Goal: Transaction & Acquisition: Book appointment/travel/reservation

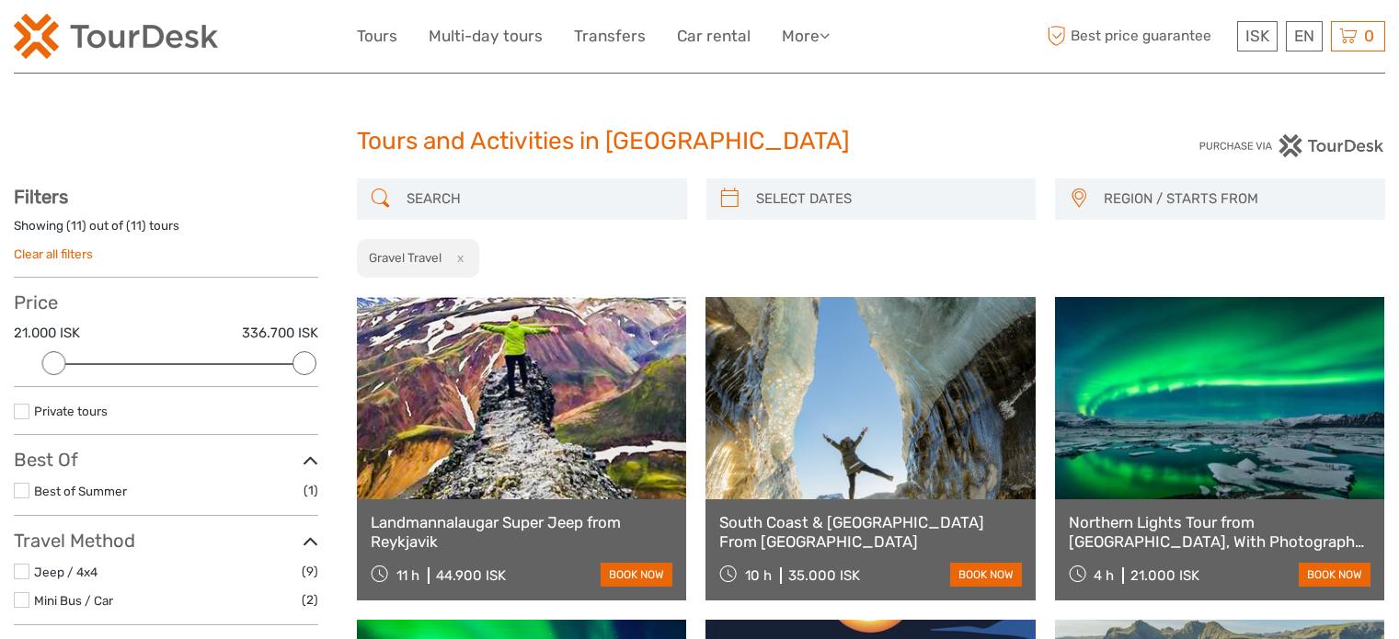
select select
click at [456, 257] on button "x" at bounding box center [456, 257] width 25 height 19
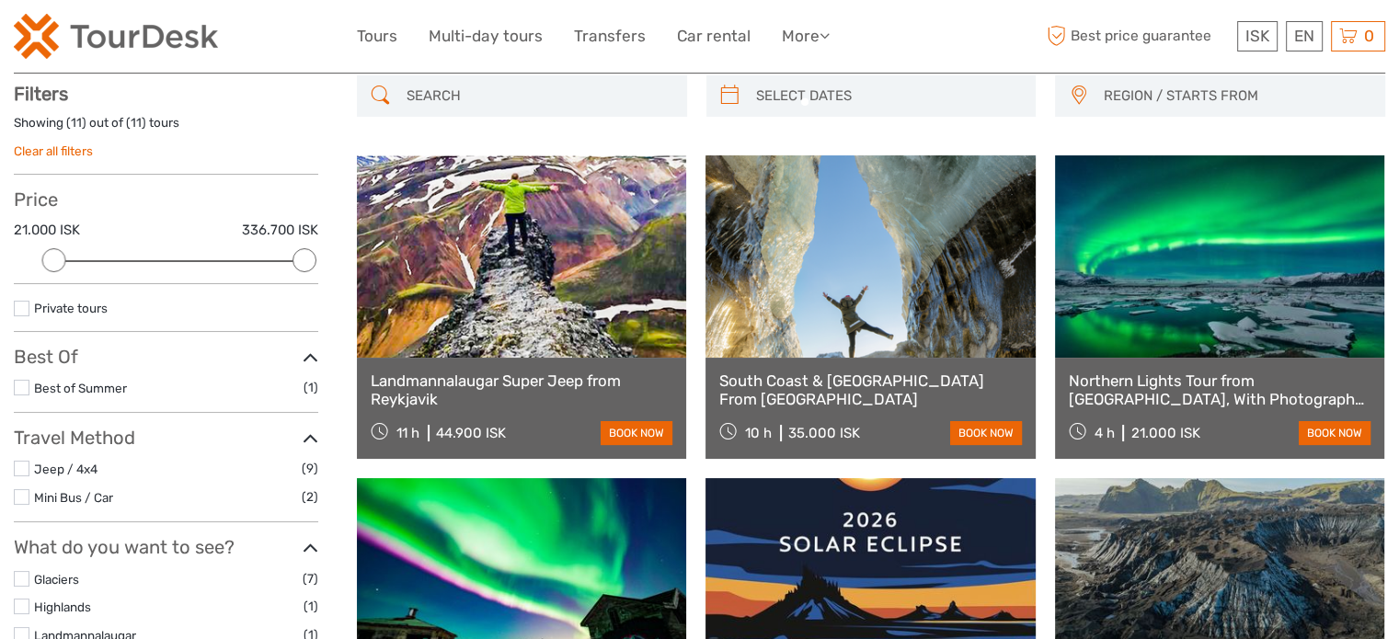
scroll to position [104, 0]
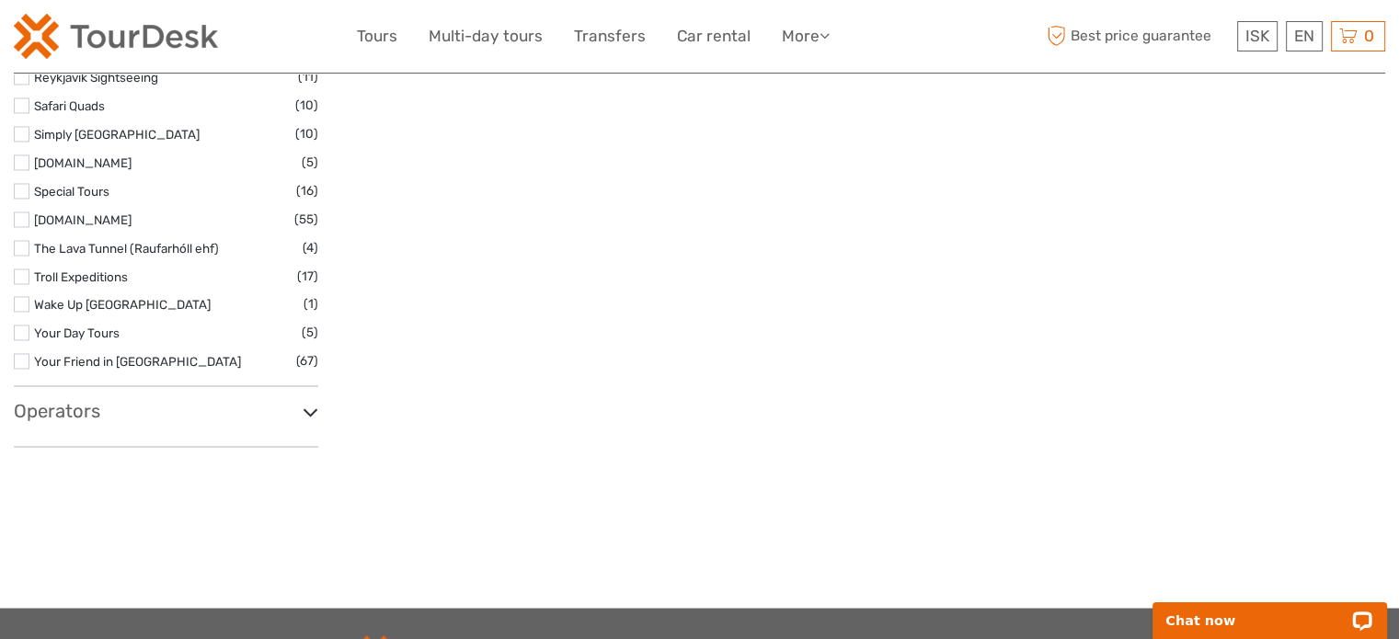
scroll to position [3197, 0]
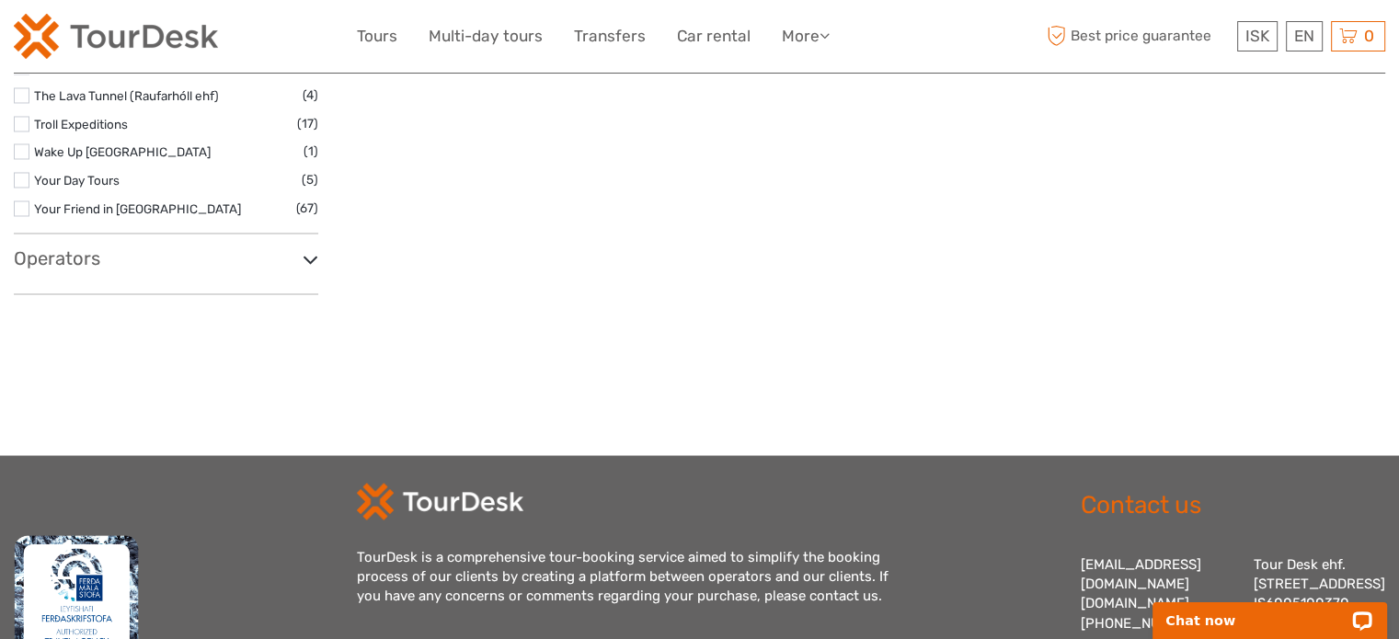
click at [79, 259] on h3 "Operators" at bounding box center [166, 258] width 305 height 22
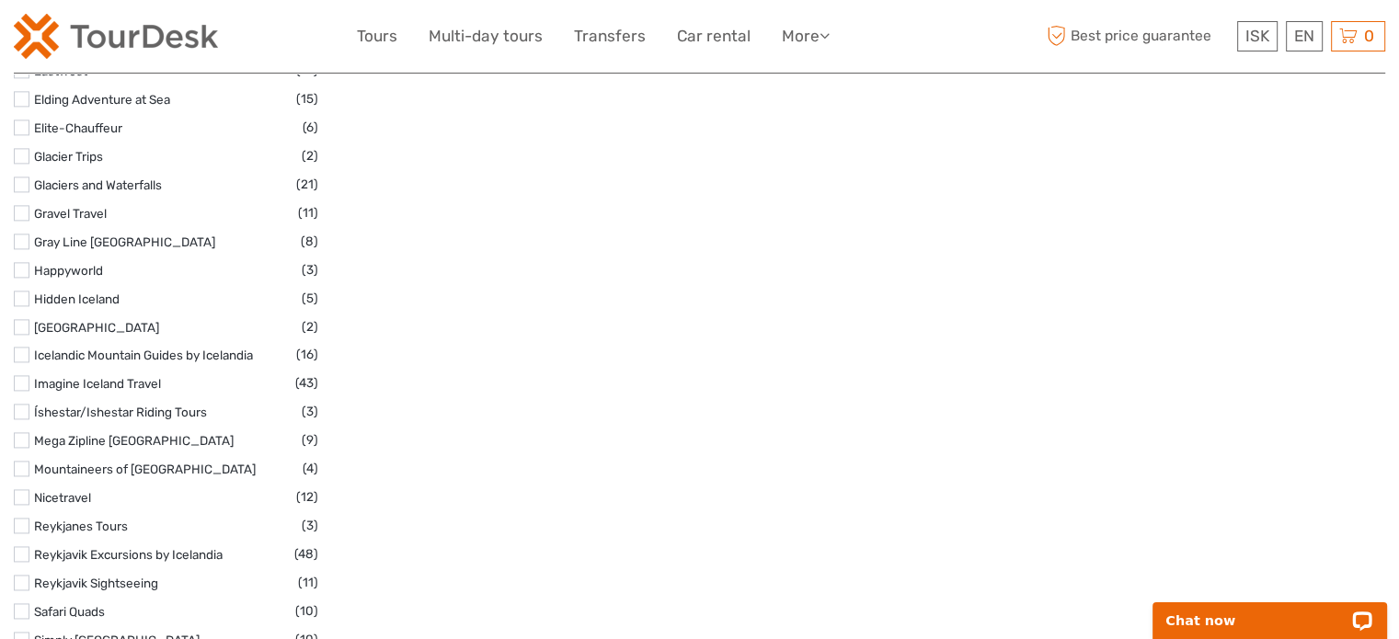
scroll to position [2592, 0]
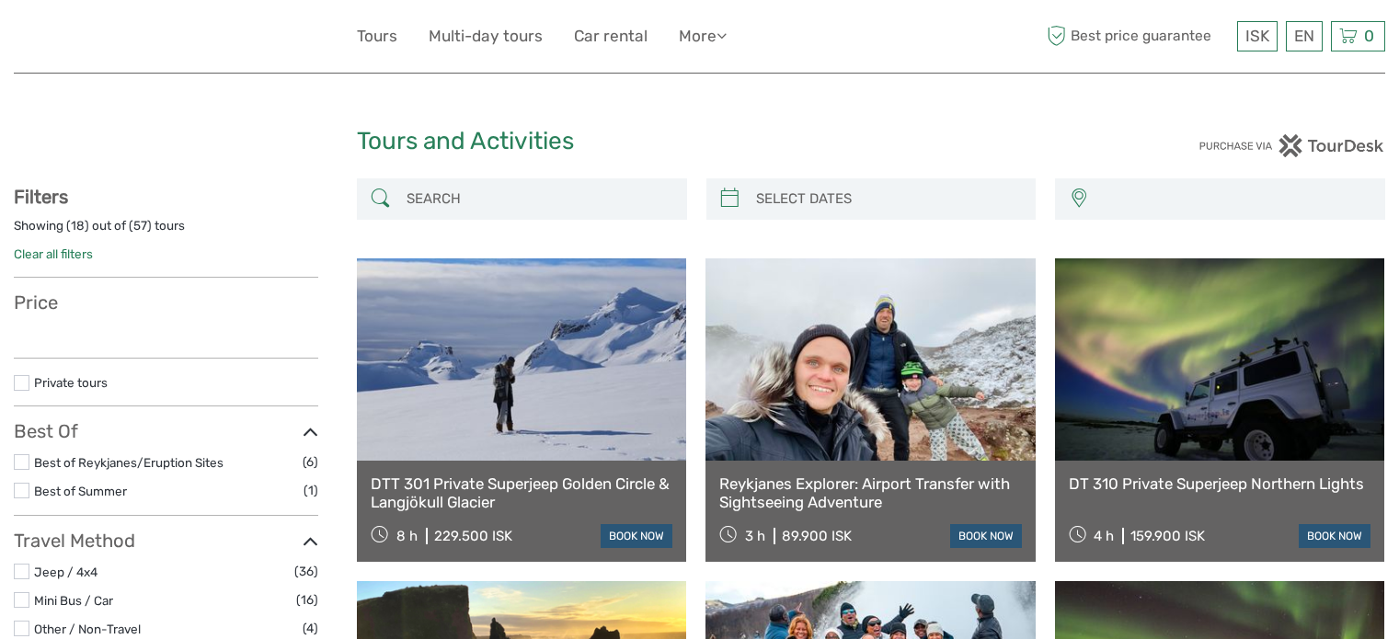
select select
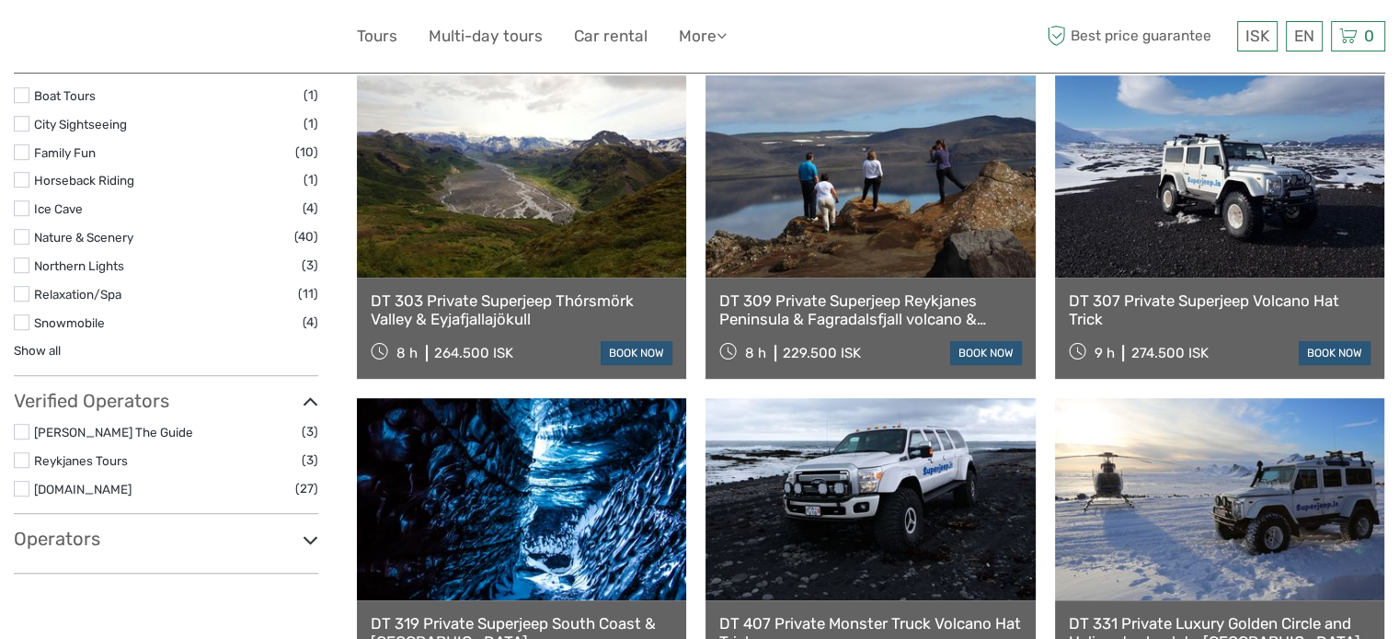
scroll to position [1163, 0]
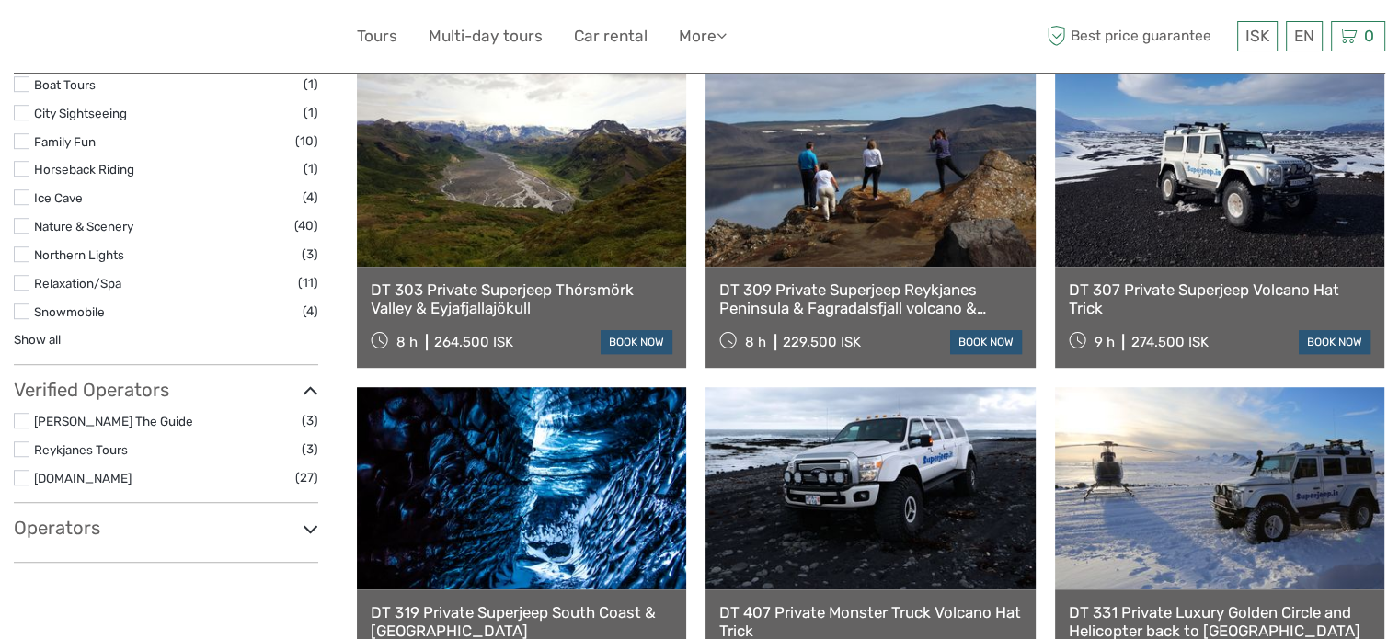
click at [84, 529] on h3 "Operators" at bounding box center [166, 528] width 305 height 22
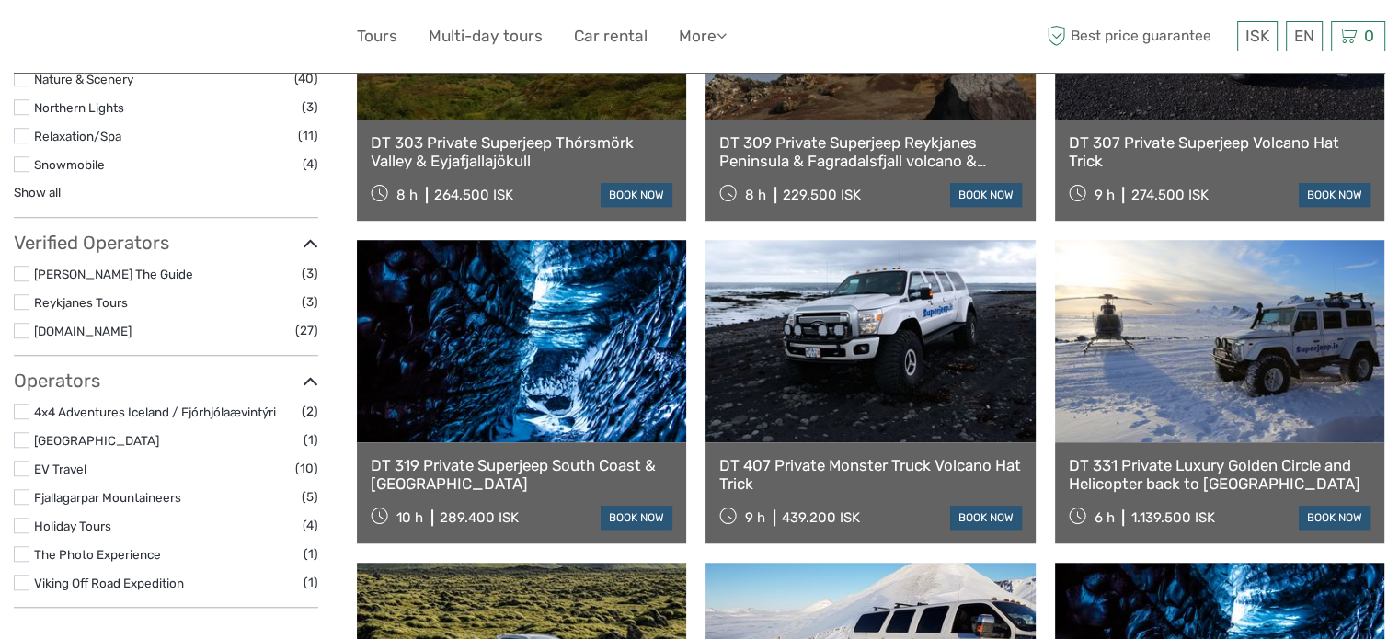
scroll to position [1255, 0]
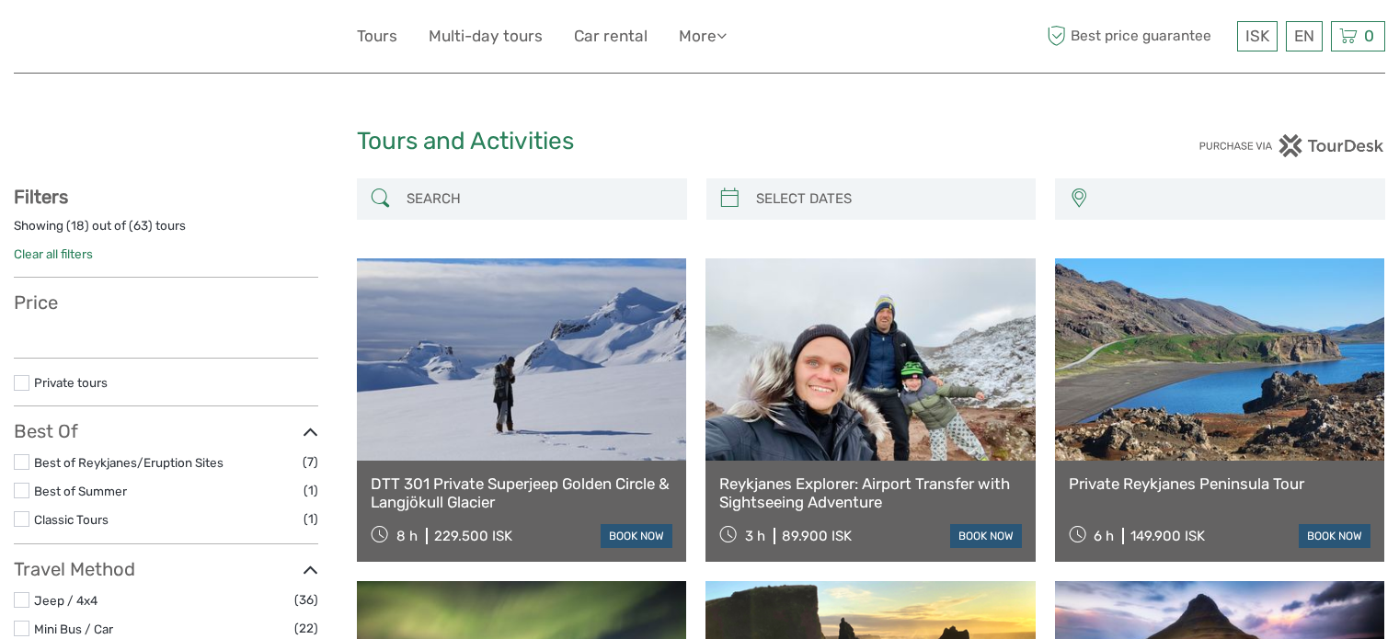
select select
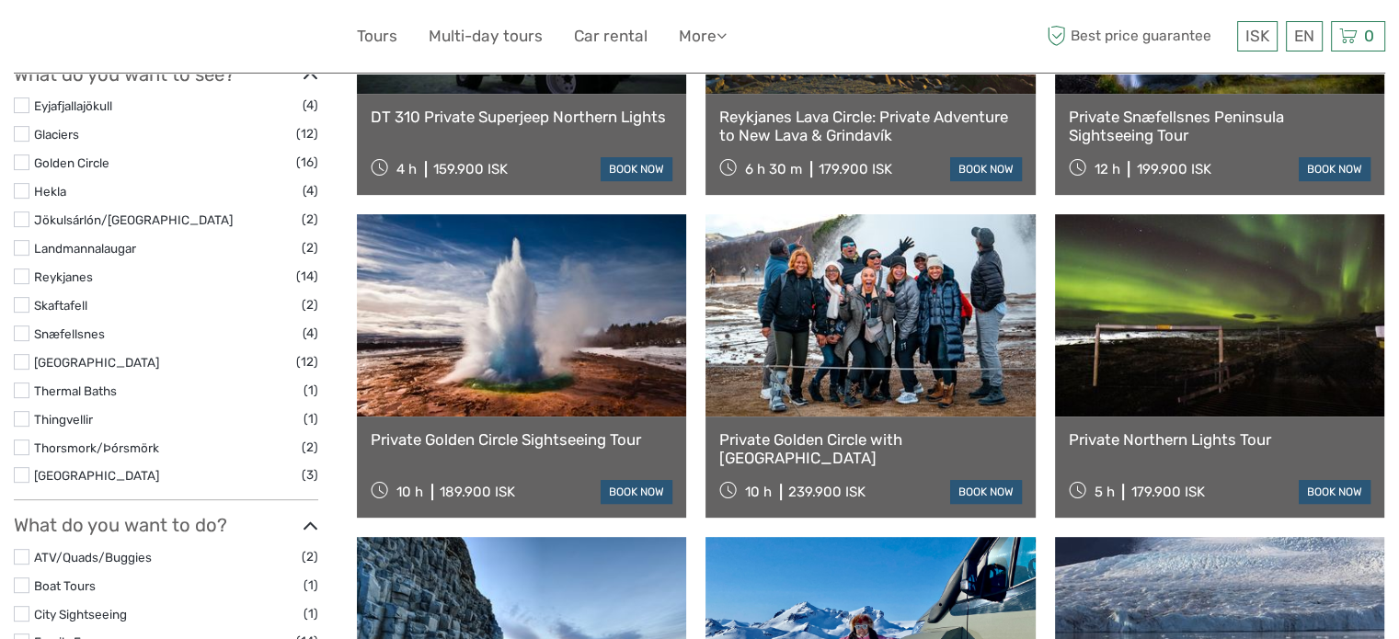
scroll to position [694, 0]
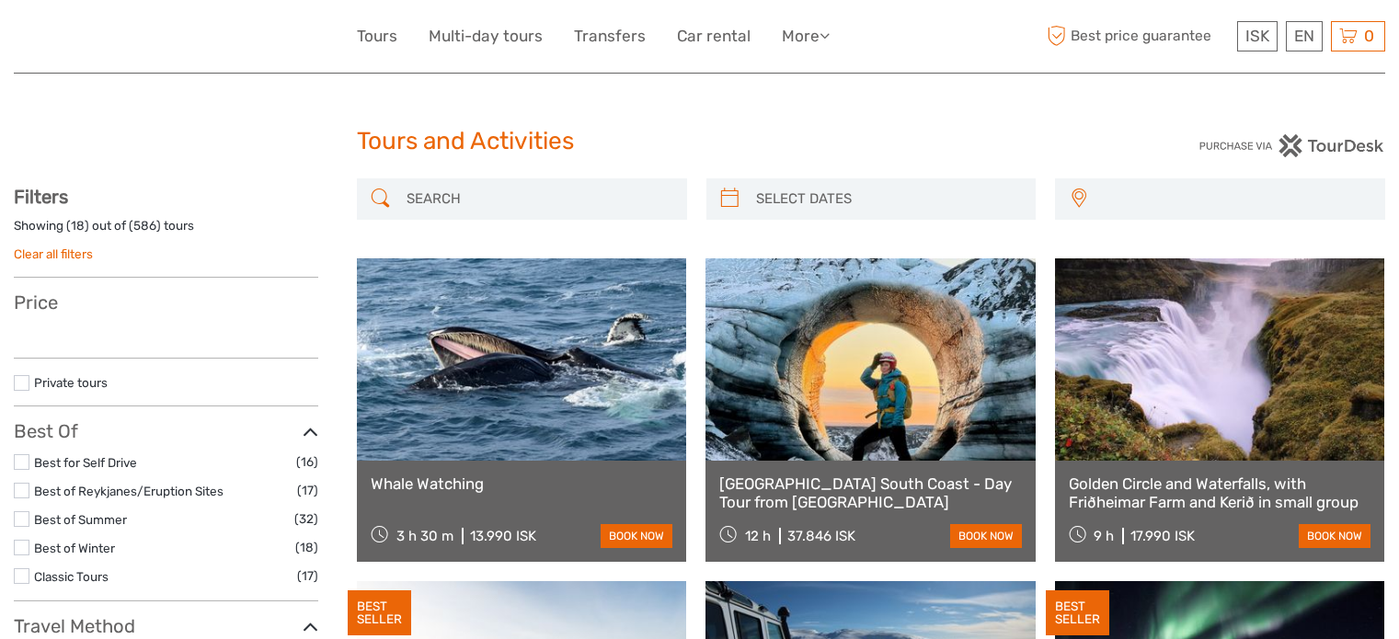
select select
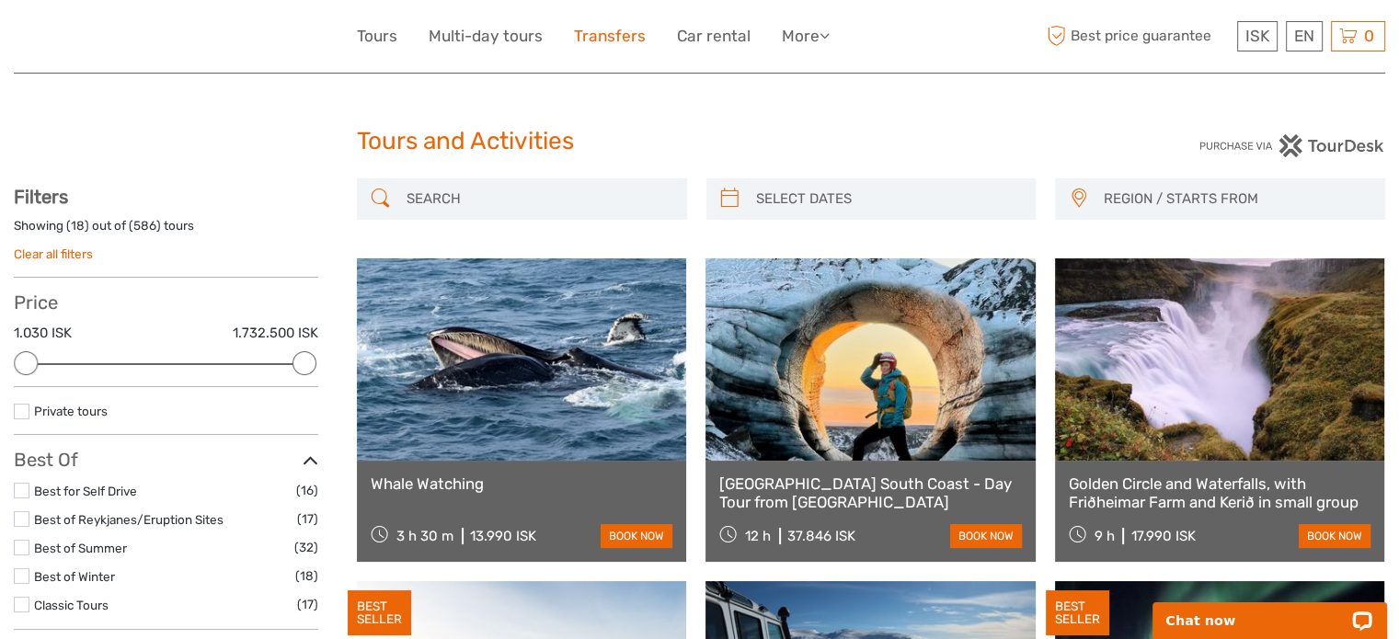
click at [596, 36] on link "Transfers" at bounding box center [610, 36] width 72 height 27
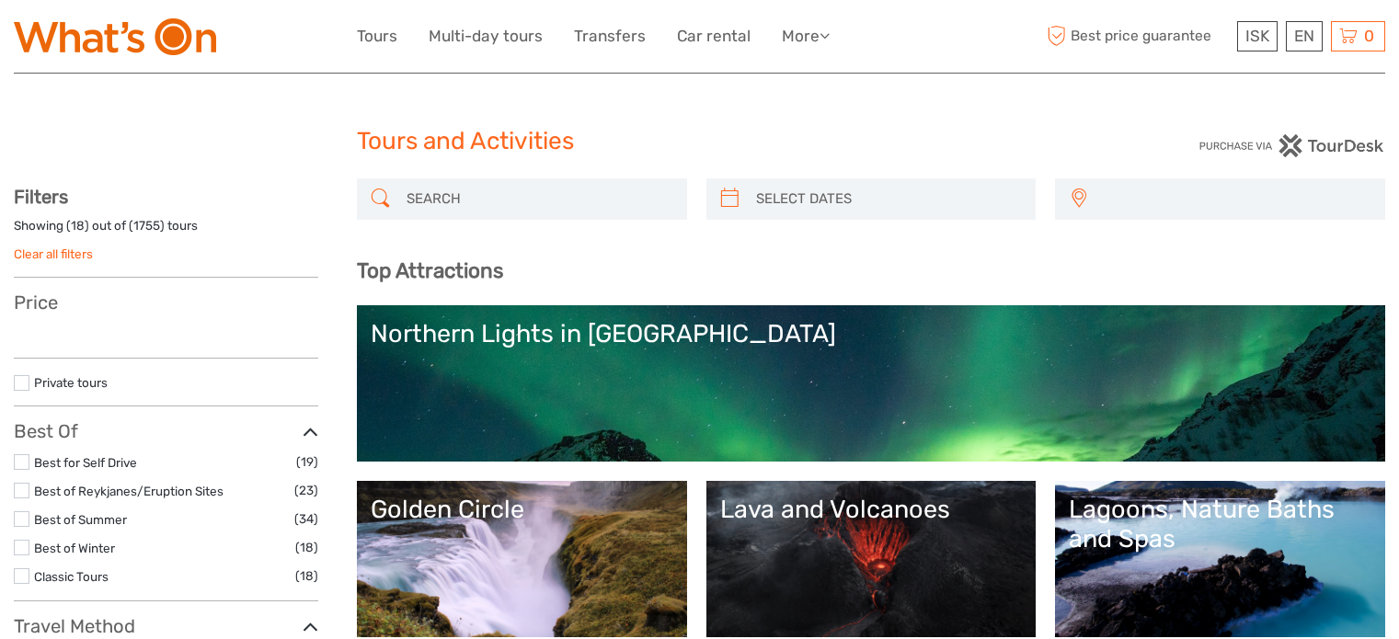
select select
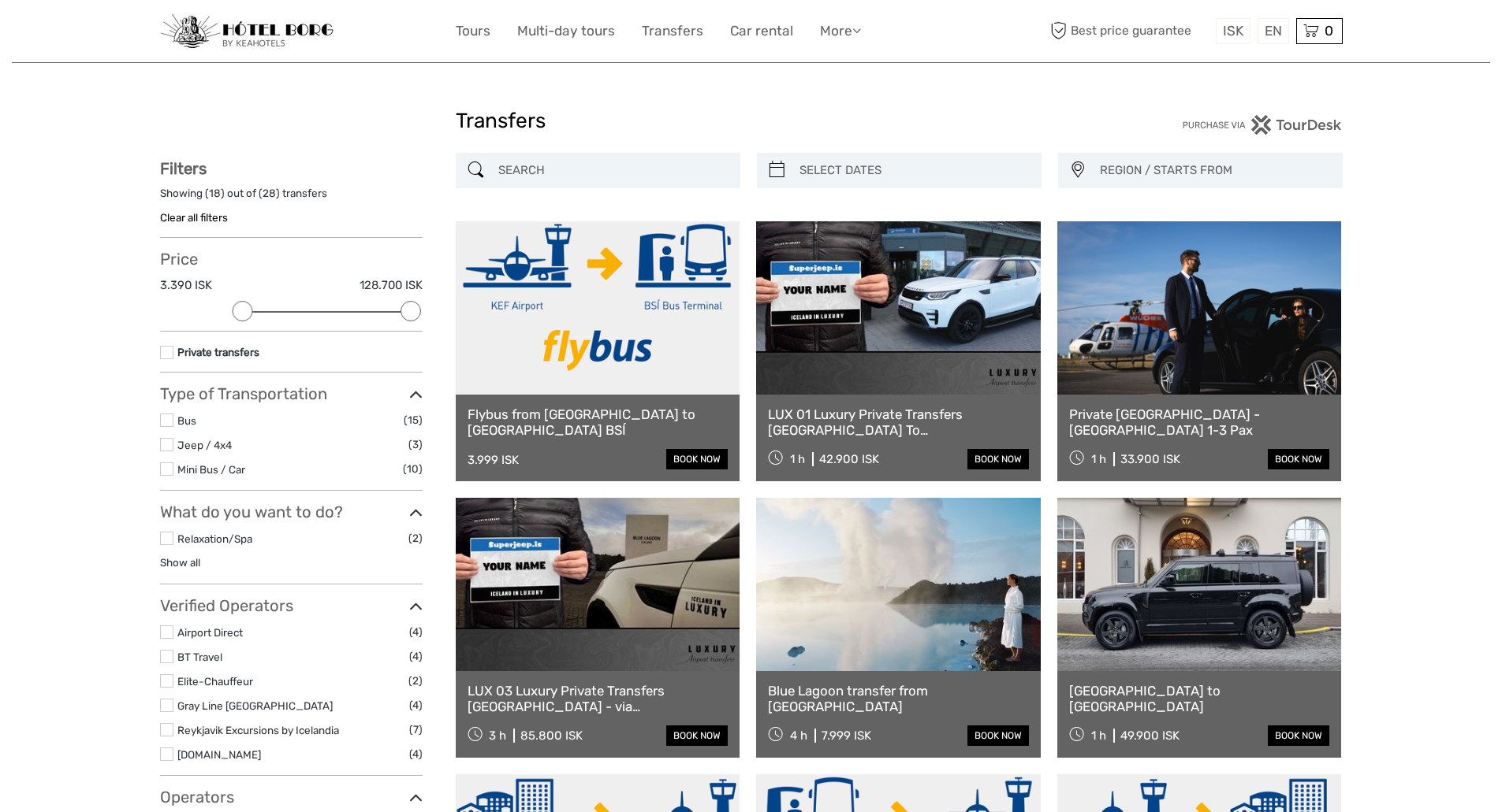
select select
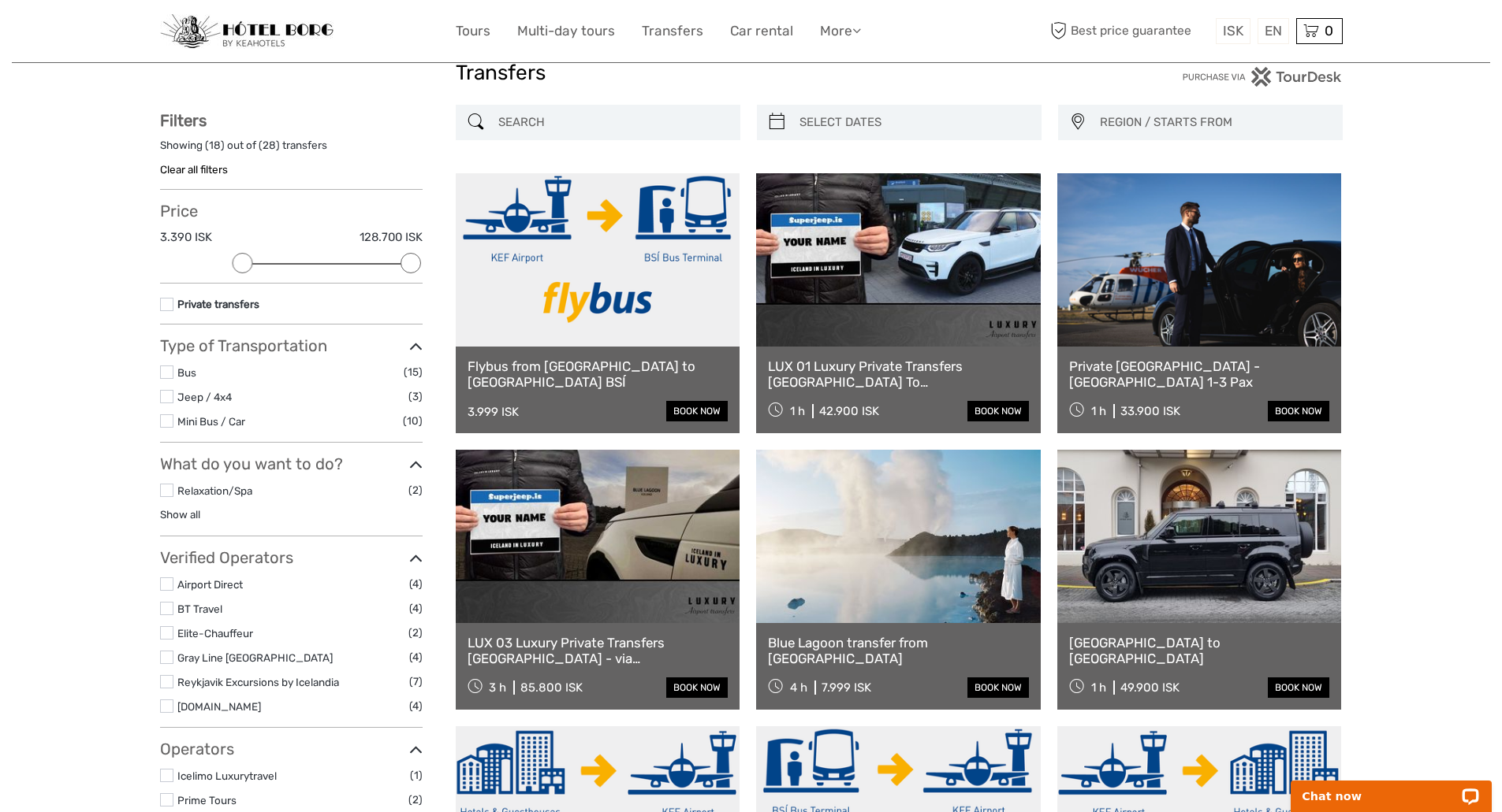
scroll to position [57, 0]
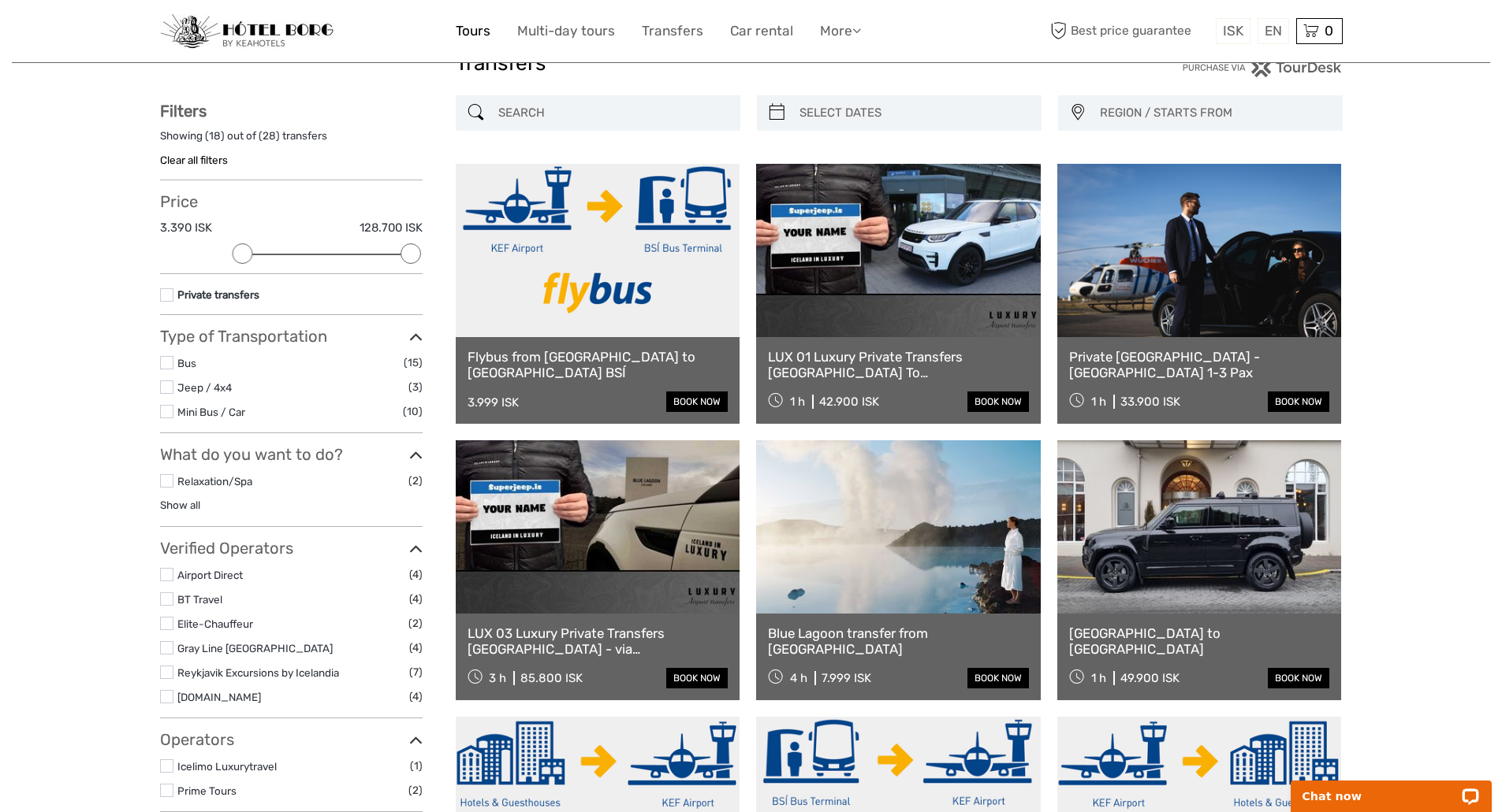
click at [462, 29] on link "Tours" at bounding box center [473, 31] width 34 height 23
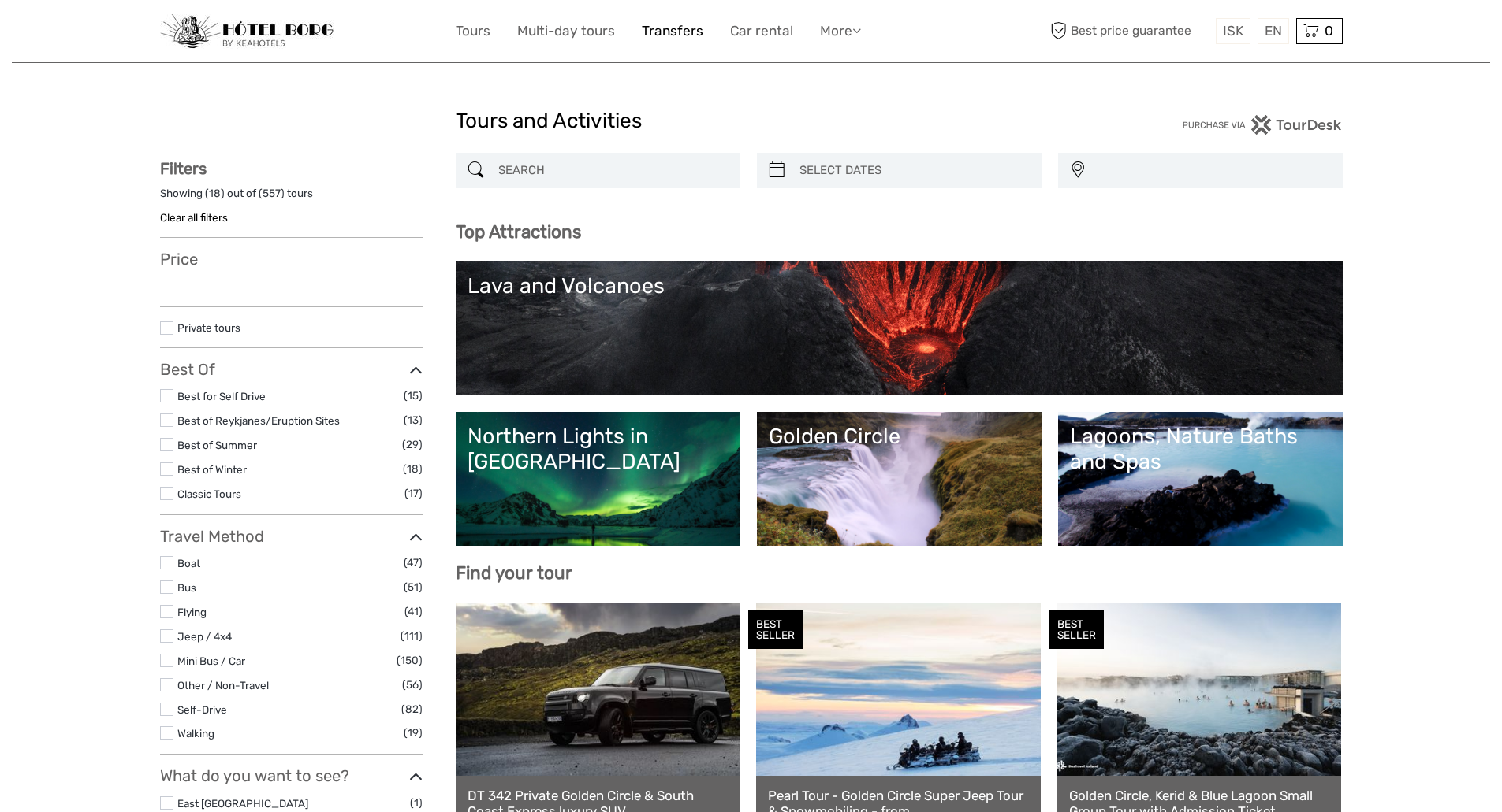
click at [666, 25] on link "Transfers" at bounding box center [673, 31] width 62 height 23
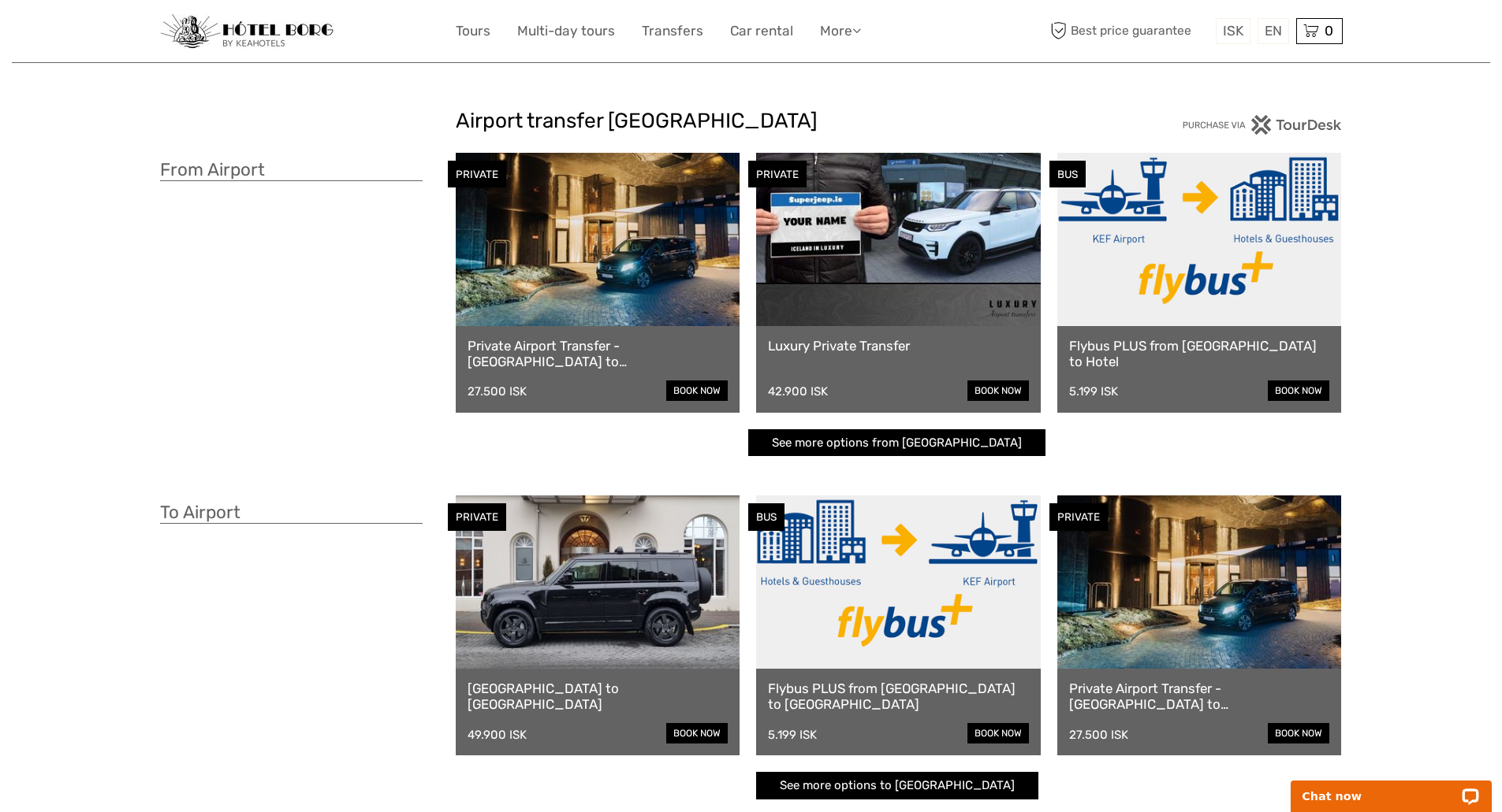
click at [630, 349] on link "Private Airport Transfer - [GEOGRAPHIC_DATA] to [GEOGRAPHIC_DATA]" at bounding box center [598, 355] width 261 height 33
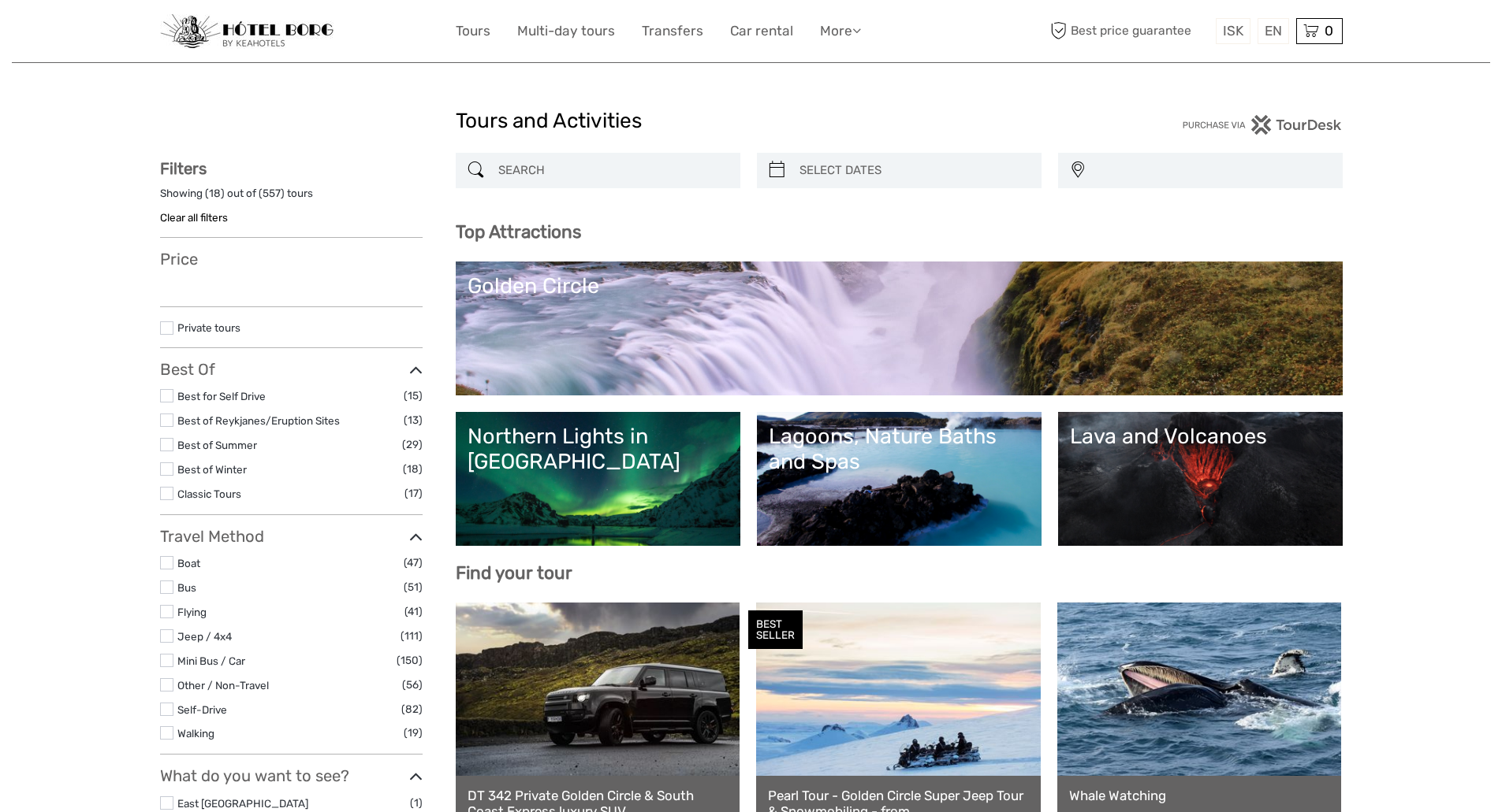
select select
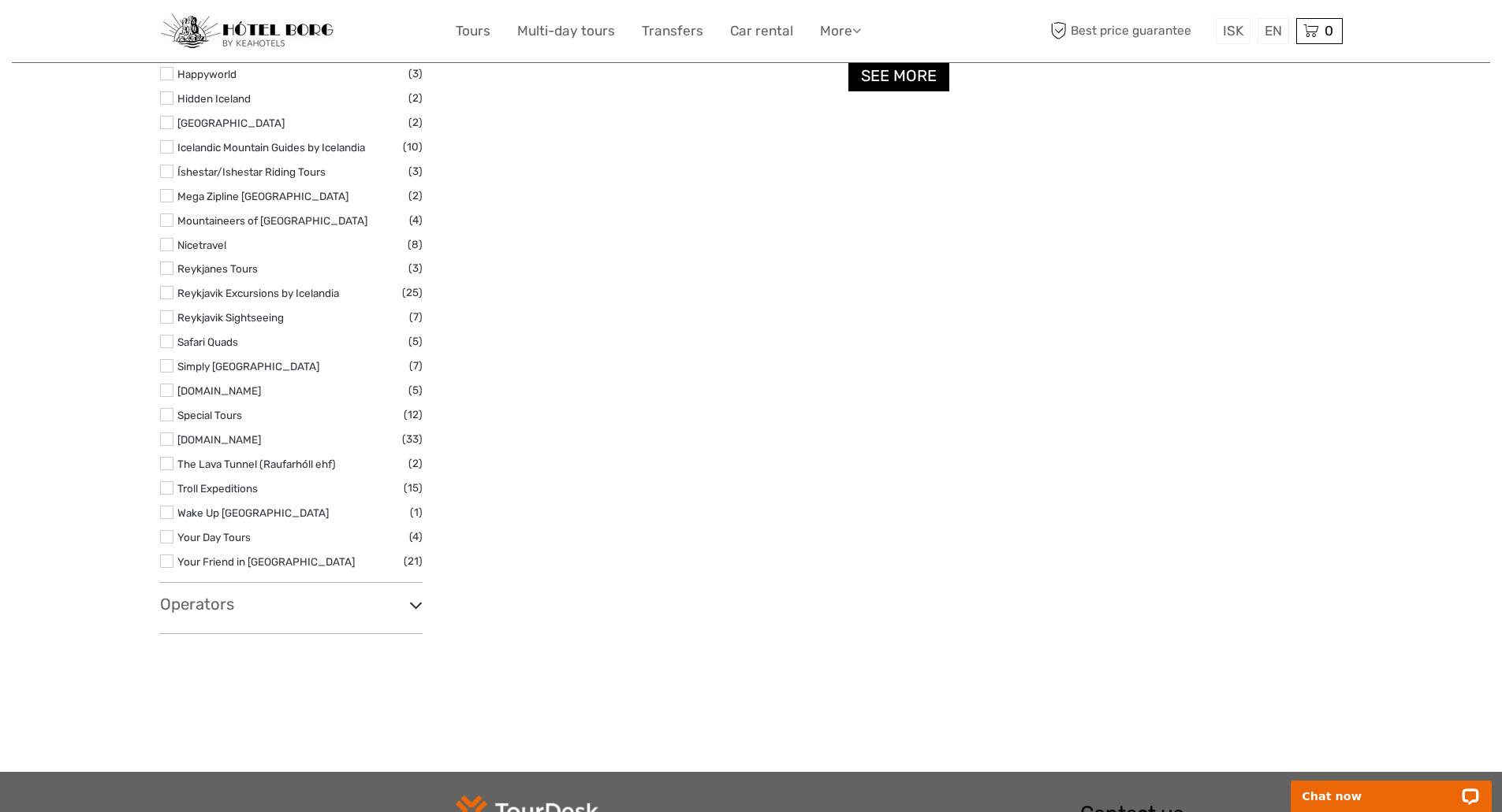
scroll to position [2266, 0]
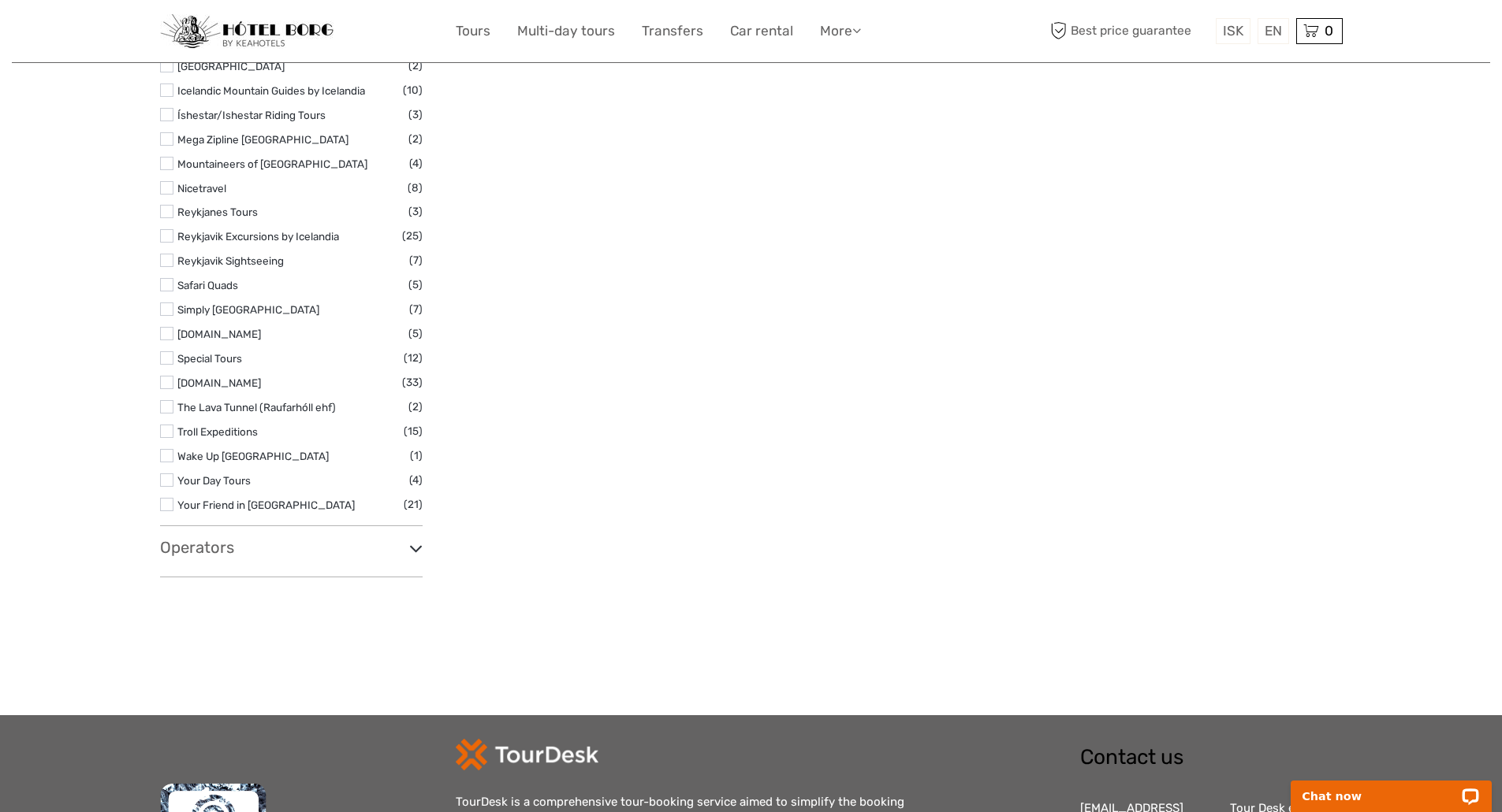
click at [195, 546] on h3 "Operators" at bounding box center [291, 547] width 262 height 19
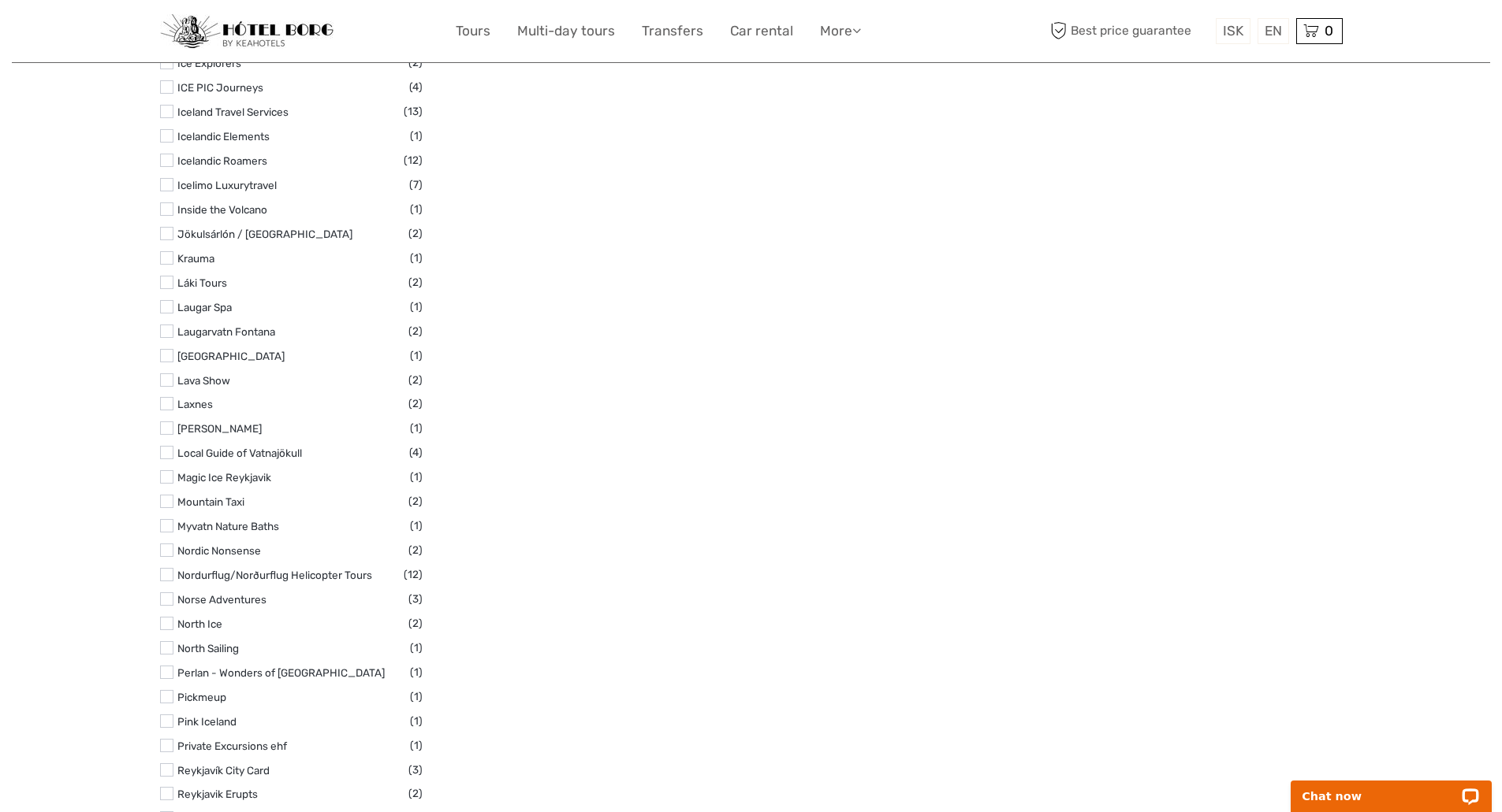
scroll to position [3806, 0]
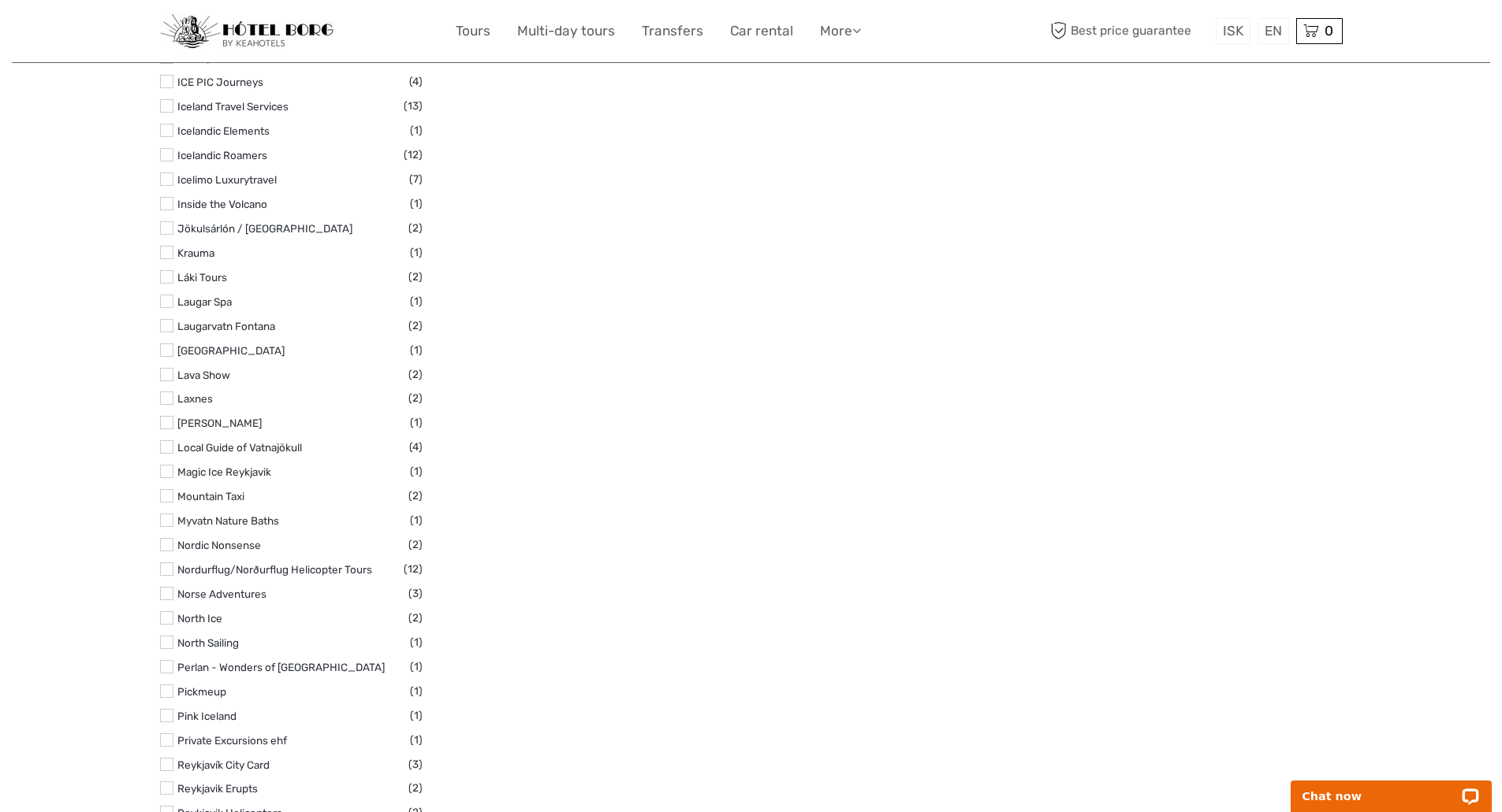
click at [167, 690] on label at bounding box center [167, 691] width 14 height 14
click at [0, 0] on input "checkbox" at bounding box center [0, 0] width 0 height 0
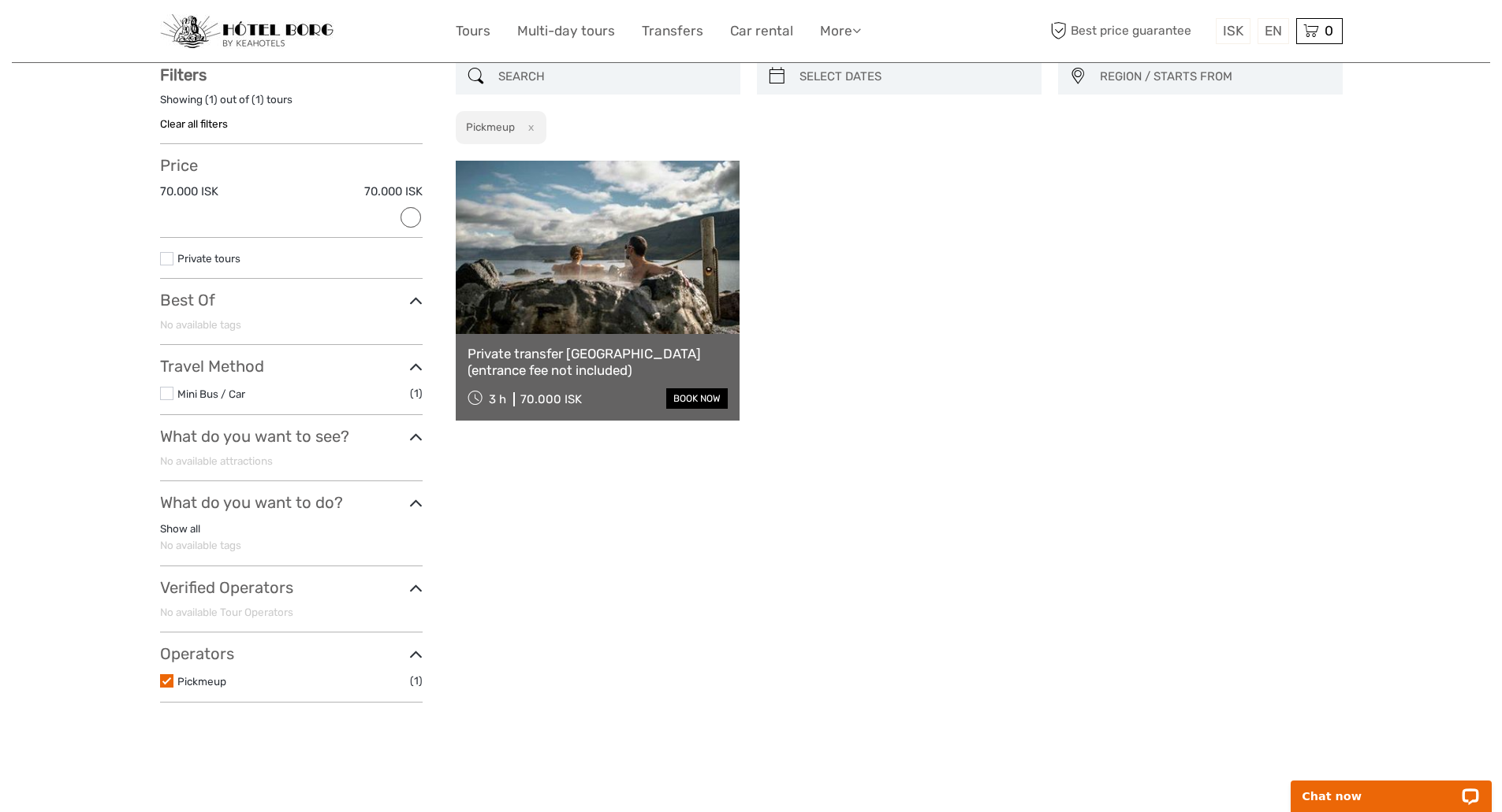
scroll to position [90, 0]
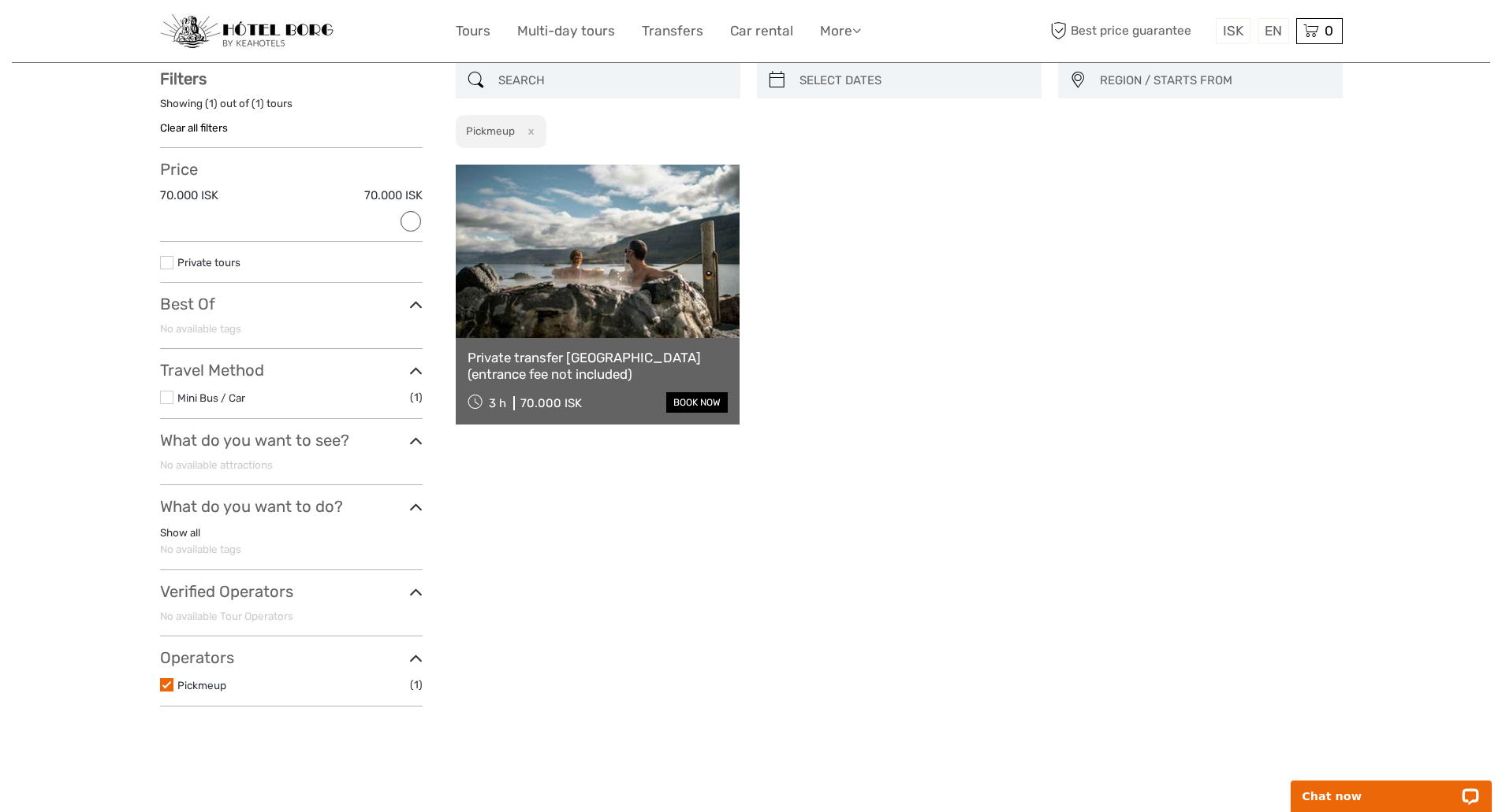
click at [589, 358] on link "Private transfer Hvammsvik Hot springs (entrance fee not included)" at bounding box center [598, 366] width 261 height 33
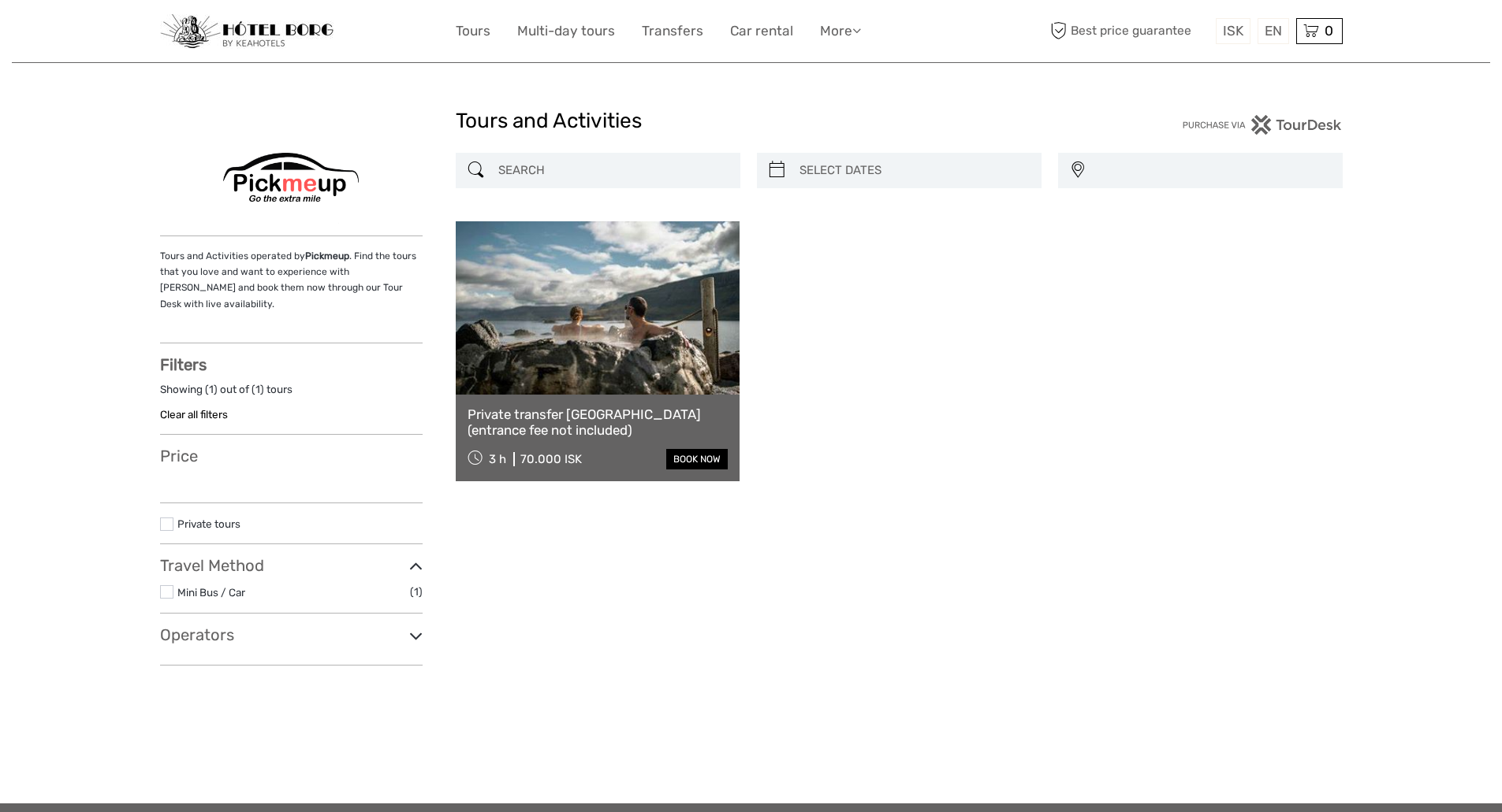
select select
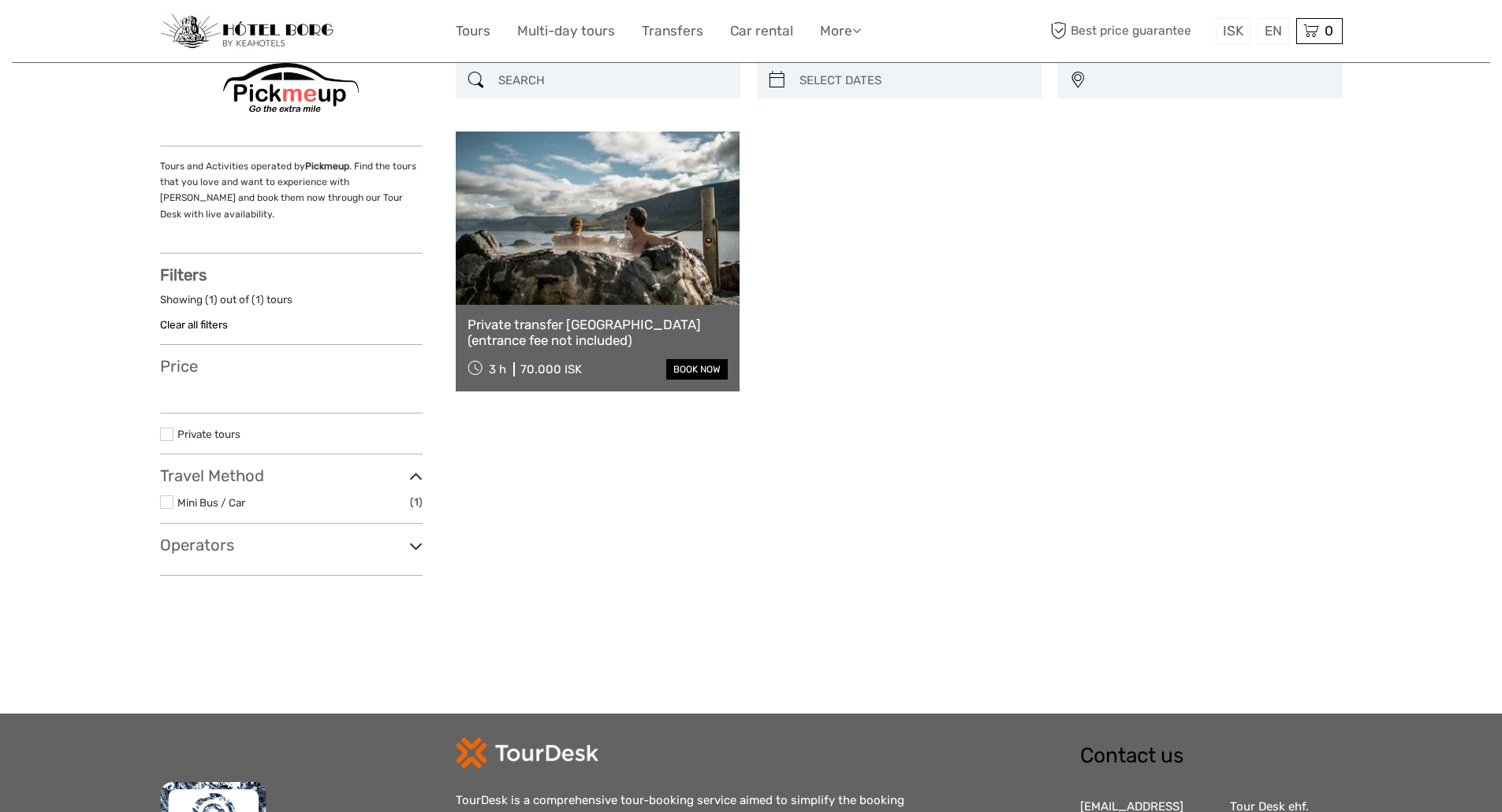
select select
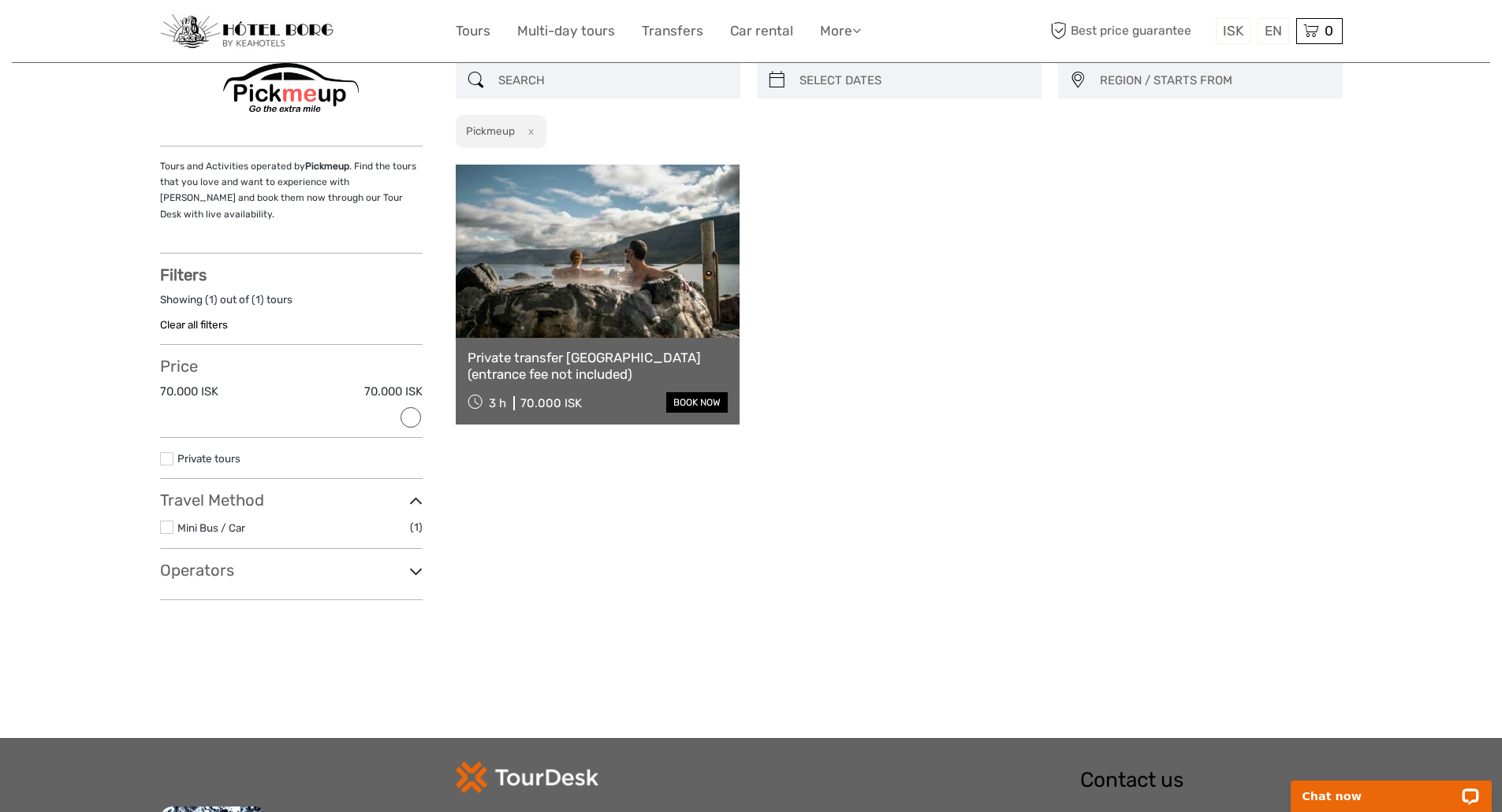
scroll to position [0, 0]
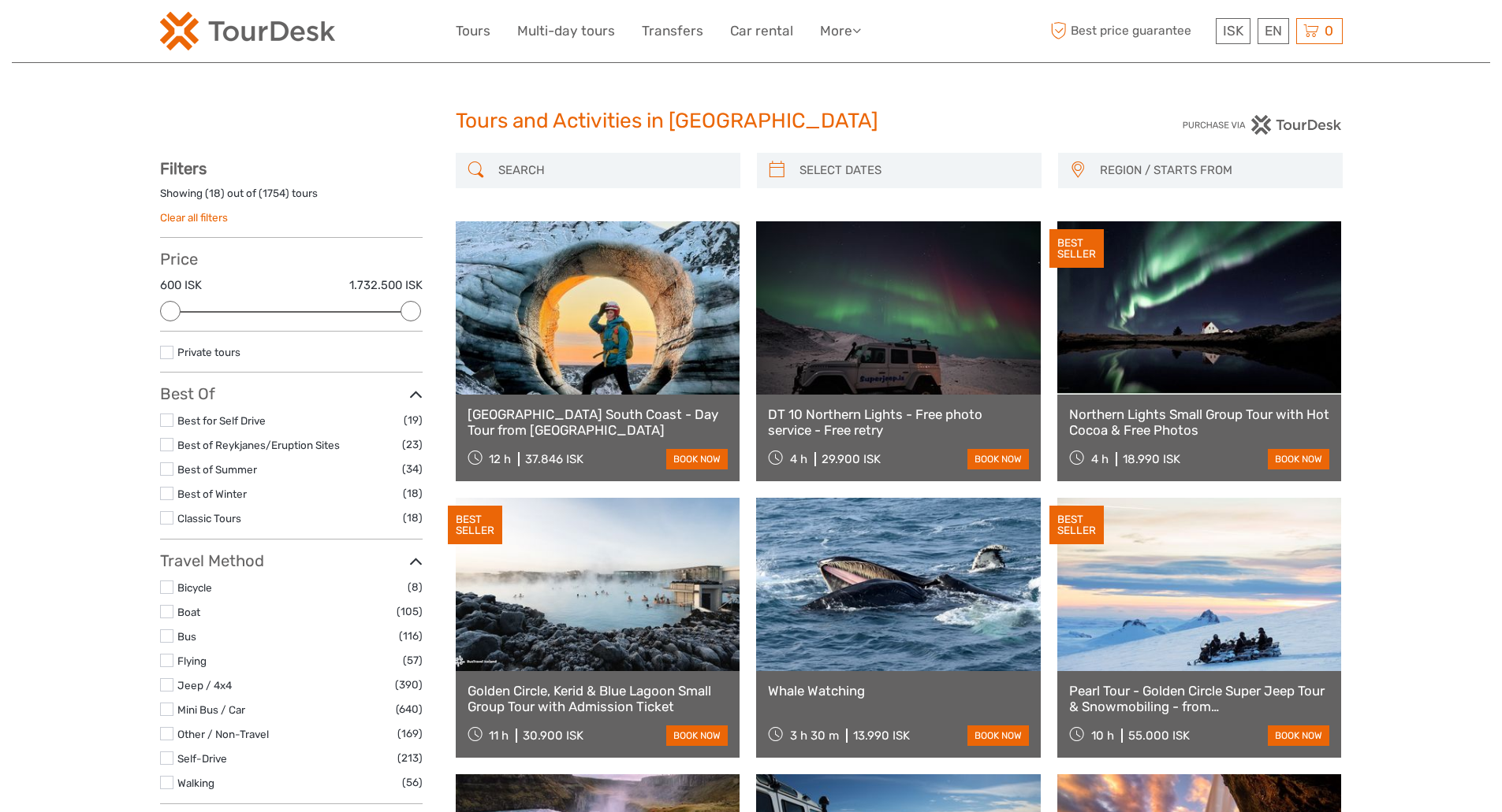
select select
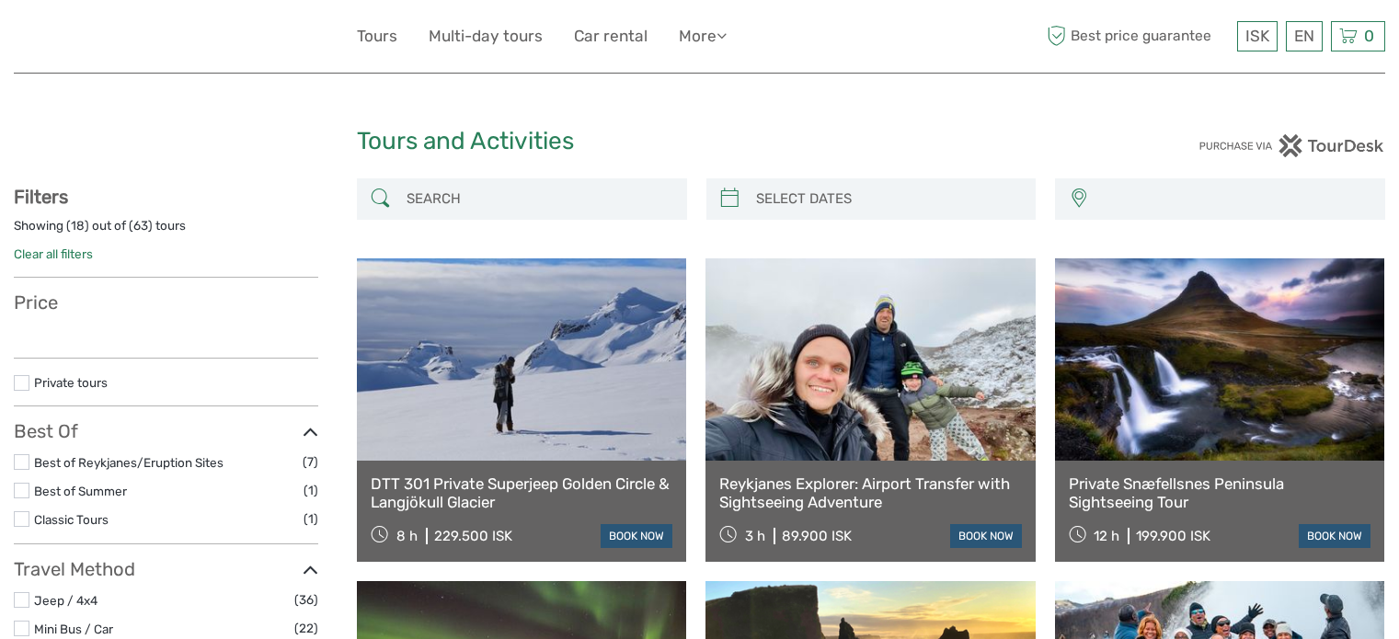
select select
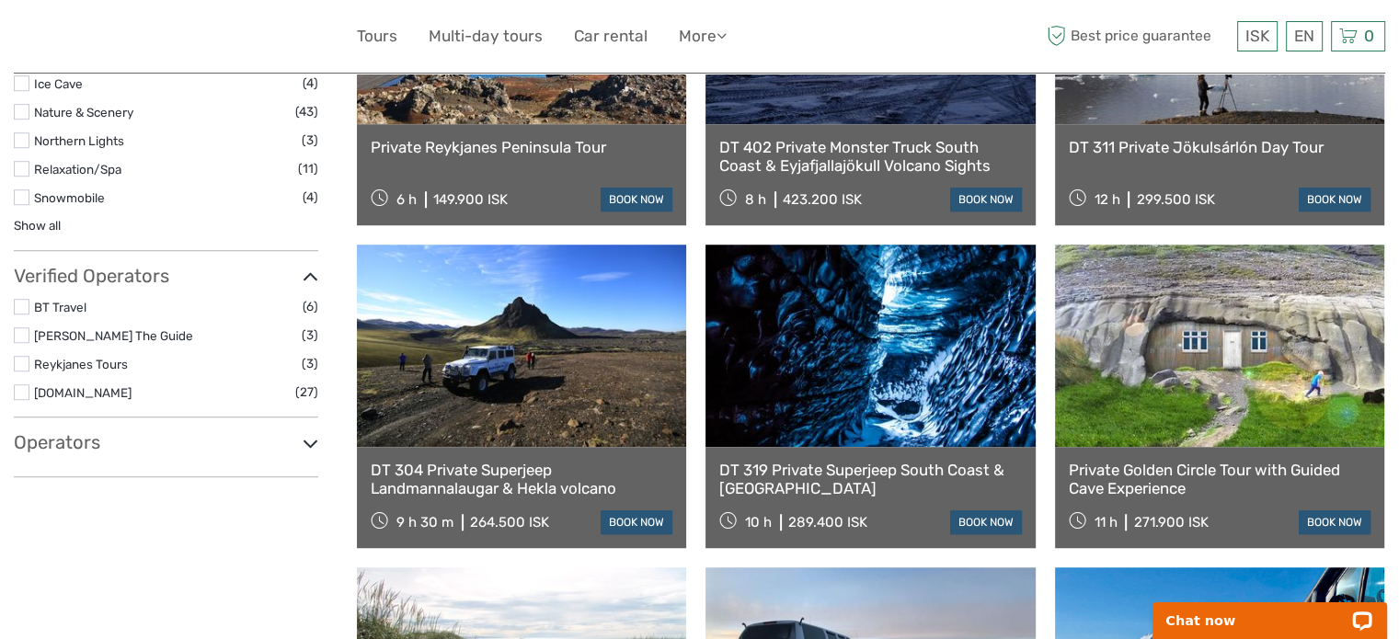
scroll to position [1328, 0]
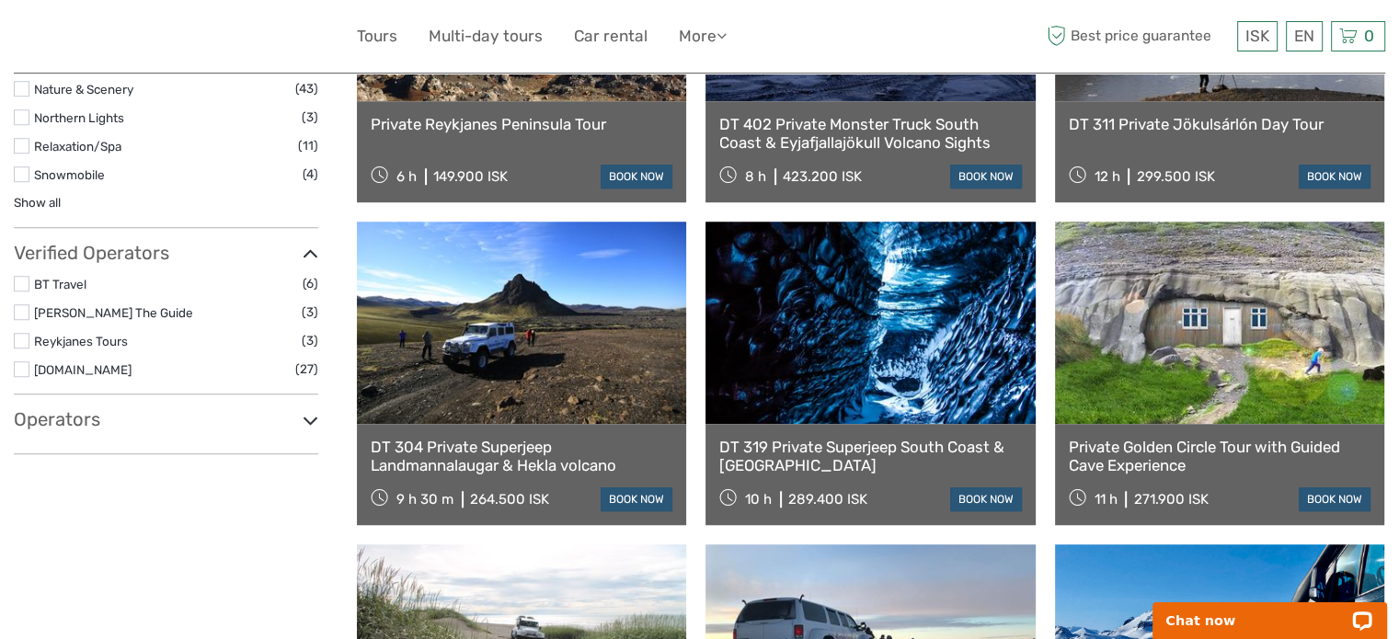
click at [74, 413] on h3 "Operators" at bounding box center [166, 419] width 305 height 22
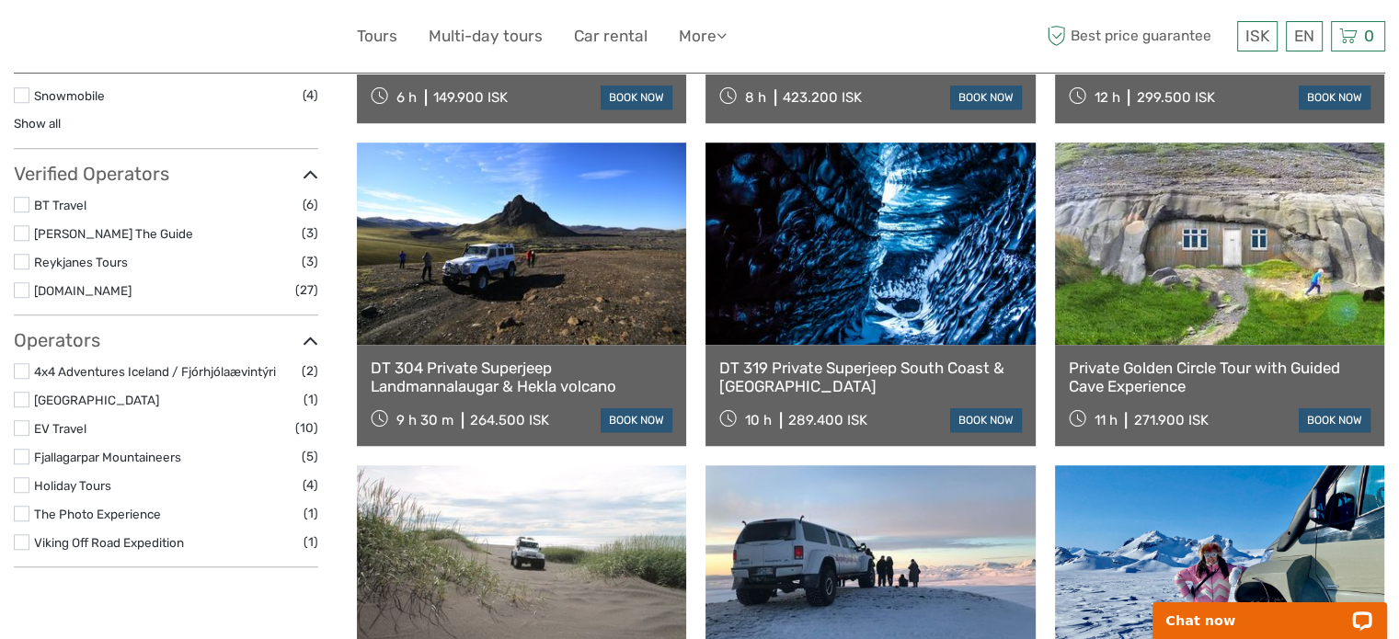
scroll to position [1428, 0]
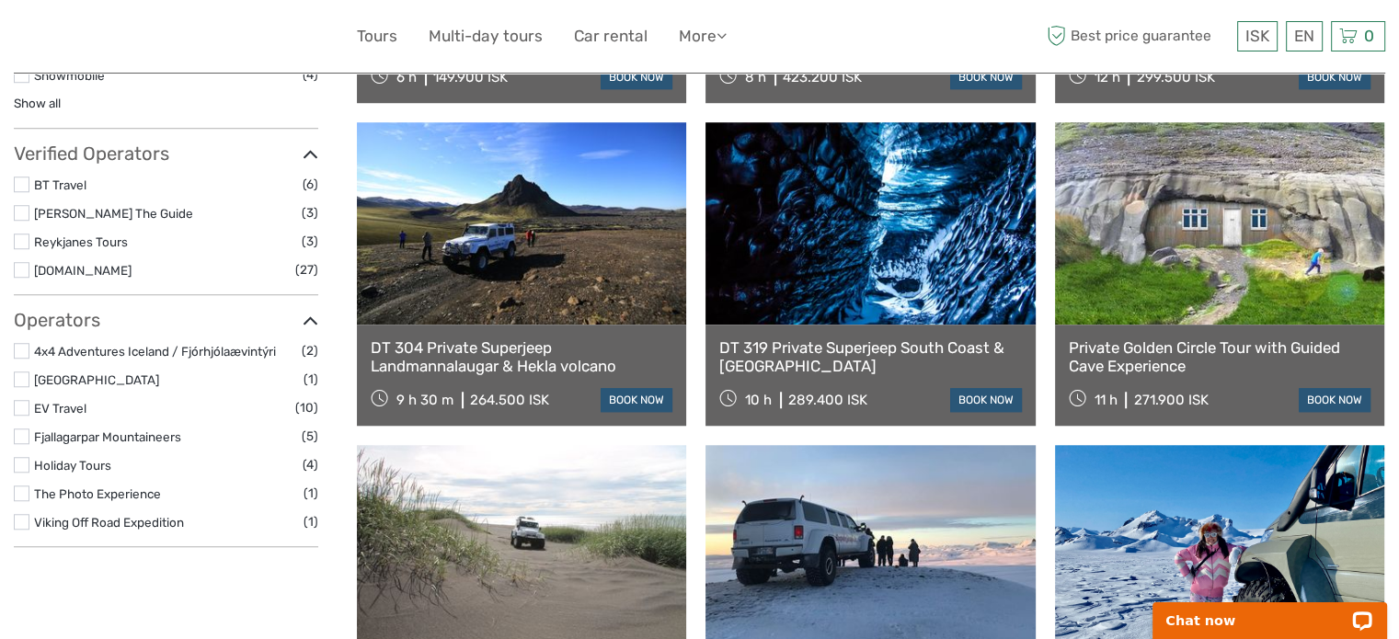
click at [25, 459] on label at bounding box center [22, 465] width 16 height 16
click at [0, 0] on input "checkbox" at bounding box center [0, 0] width 0 height 0
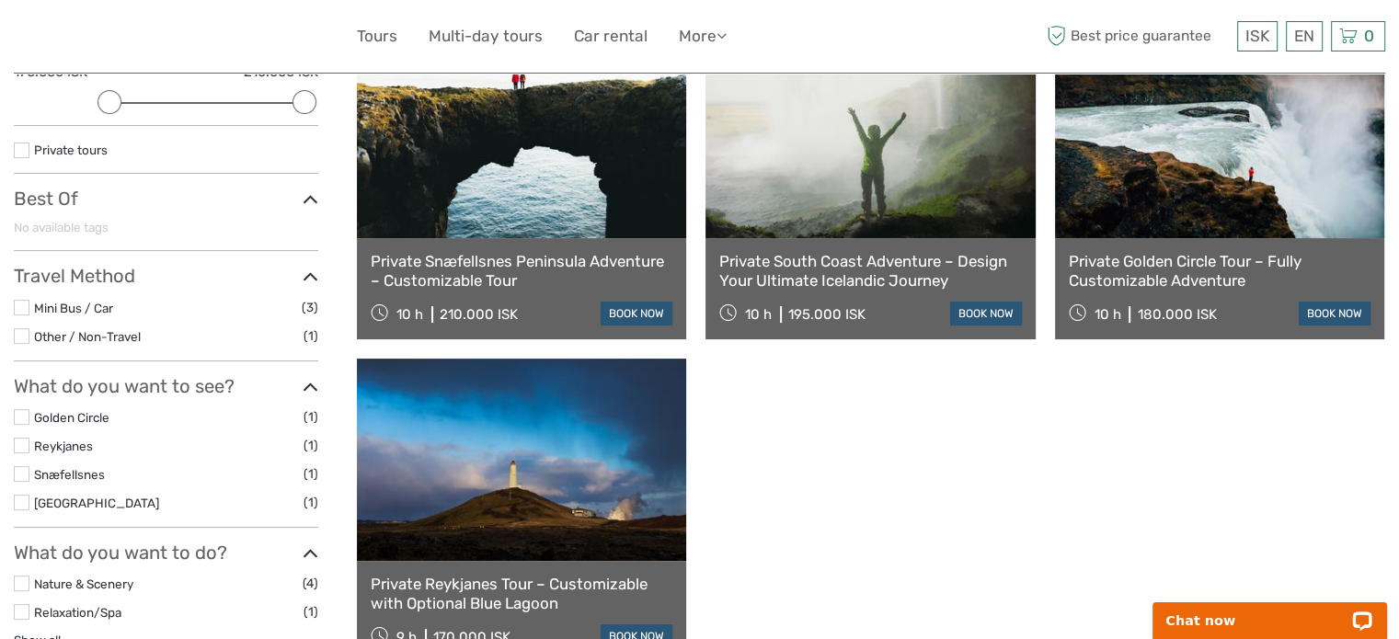
scroll to position [207, 0]
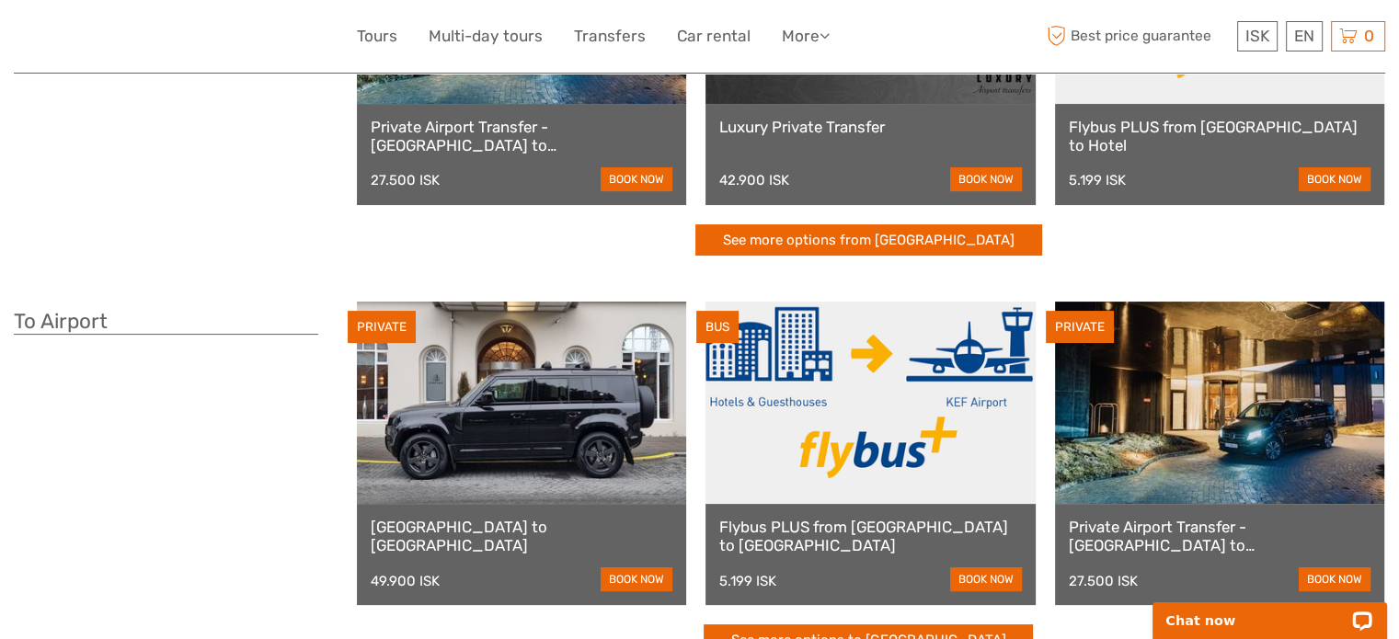
scroll to position [248, 0]
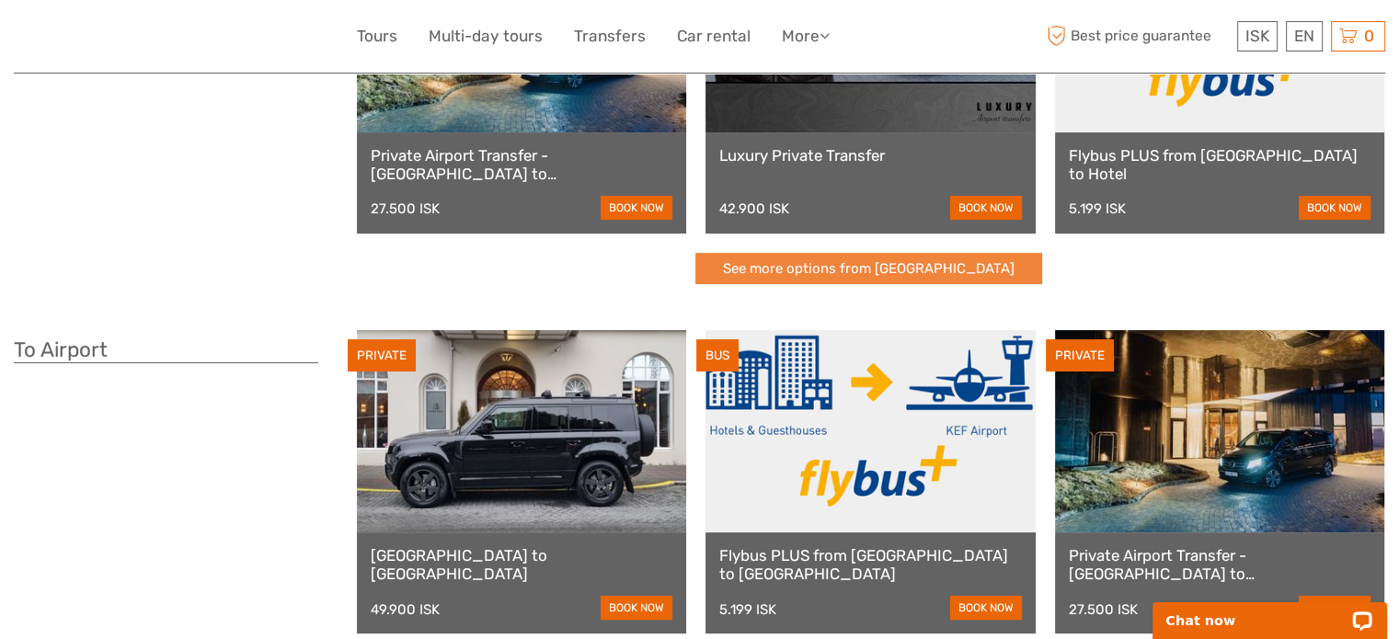
click at [867, 262] on link "See more options from [GEOGRAPHIC_DATA]" at bounding box center [868, 269] width 347 height 32
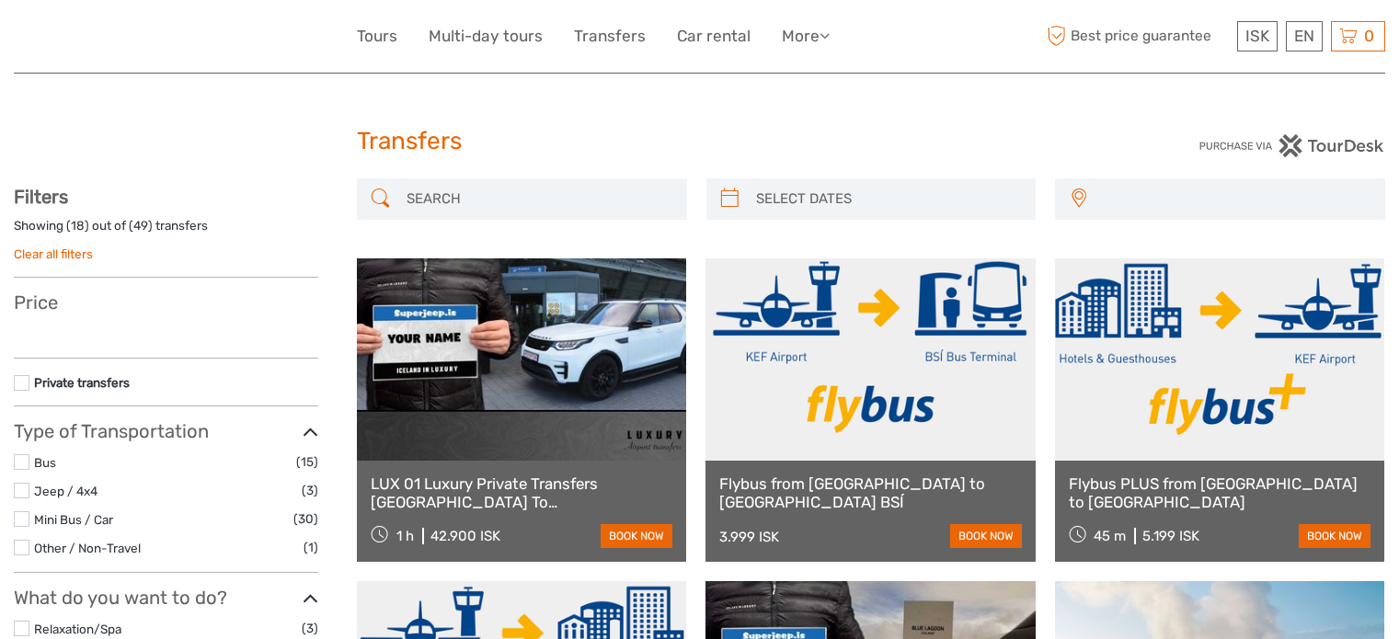
select select
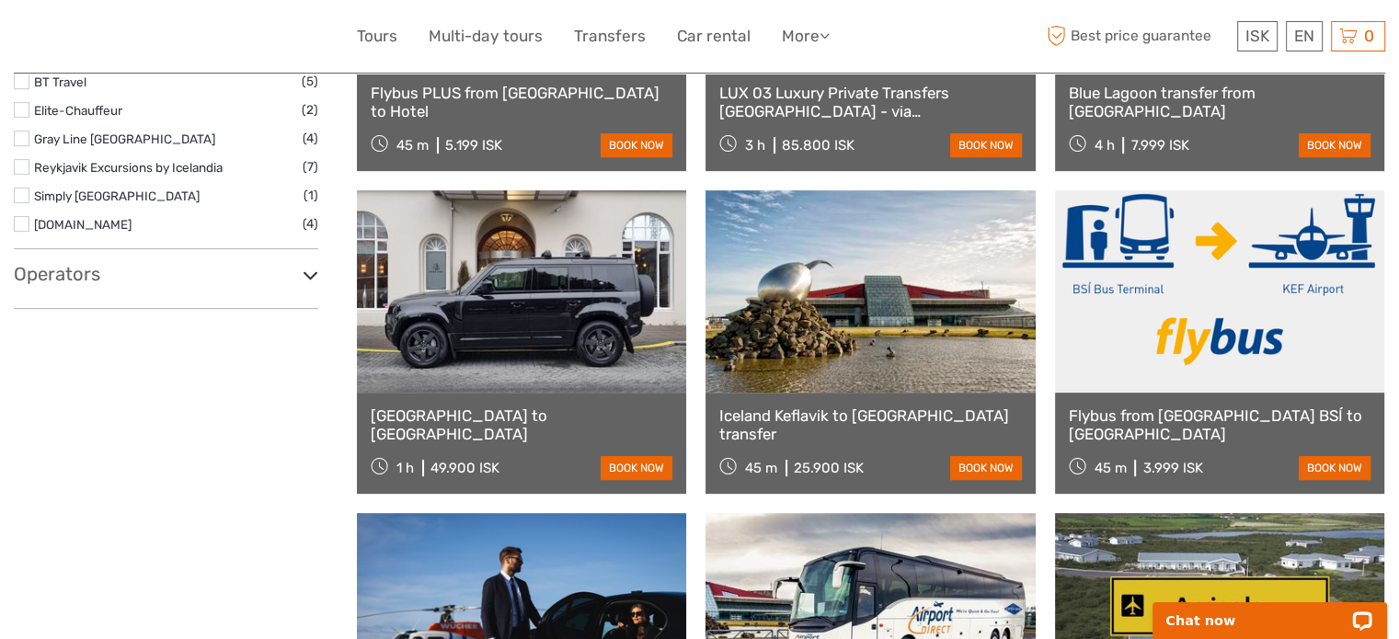
scroll to position [718, 0]
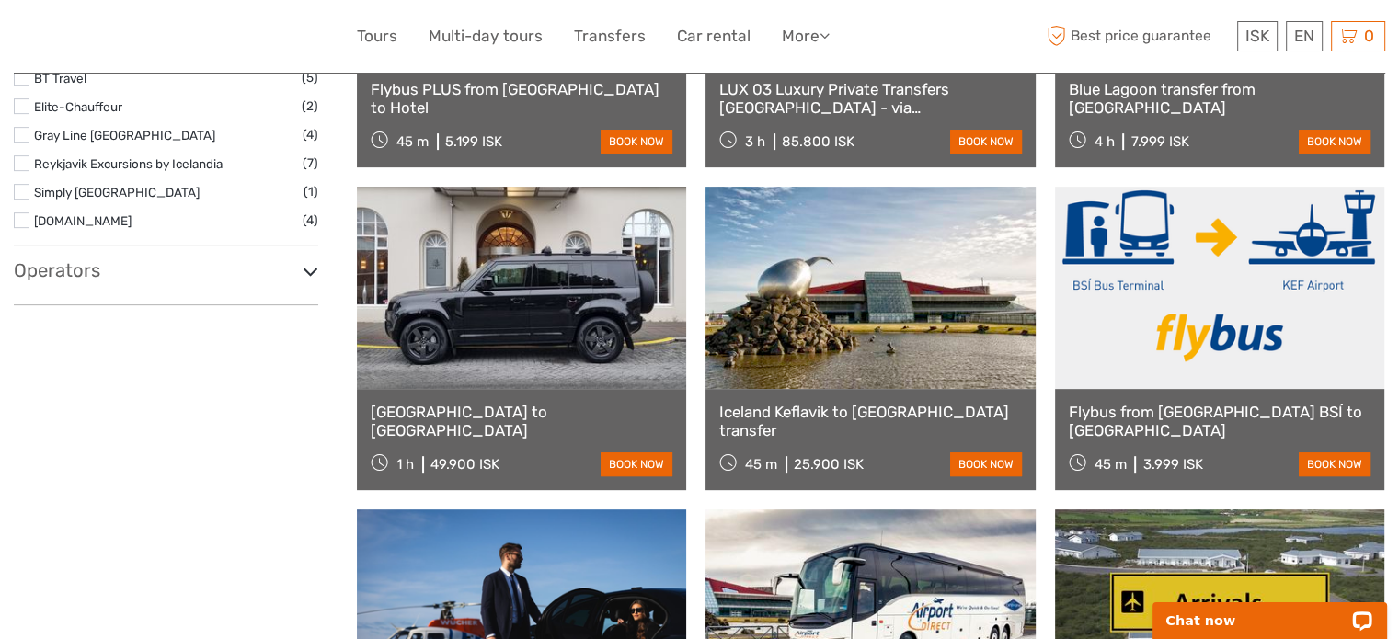
click at [63, 267] on h3 "Operators" at bounding box center [166, 270] width 305 height 22
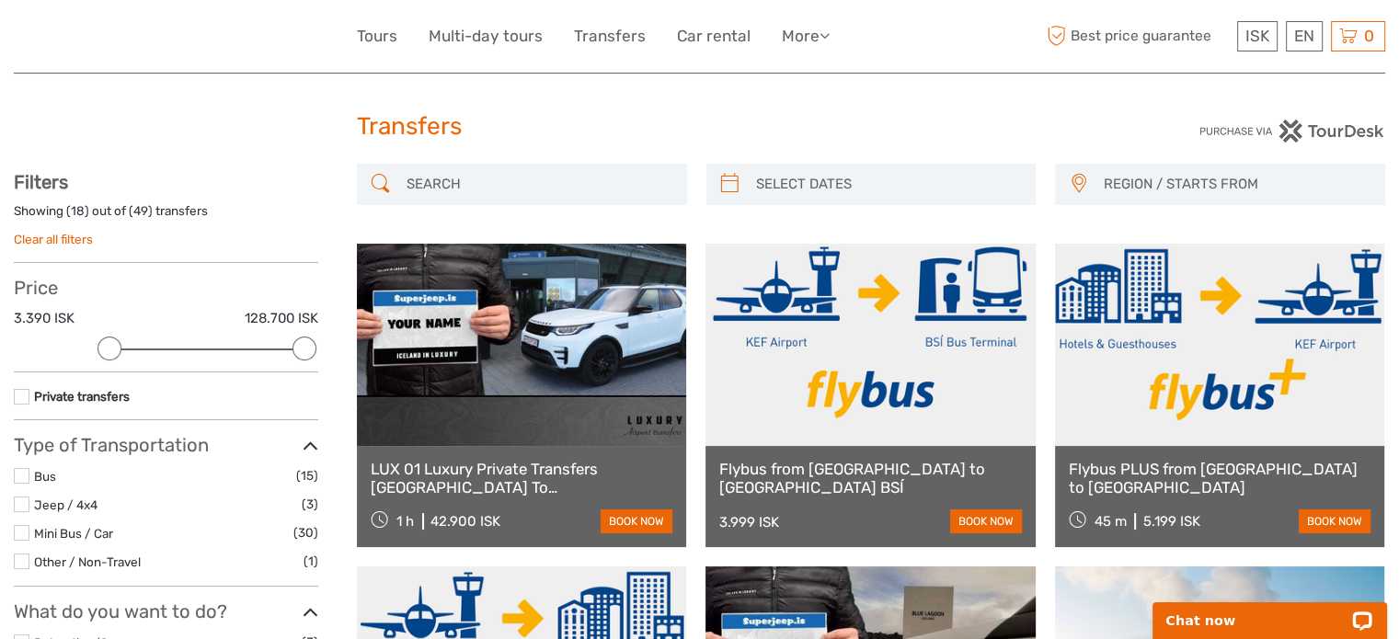
scroll to position [0, 0]
